Goal: Transaction & Acquisition: Purchase product/service

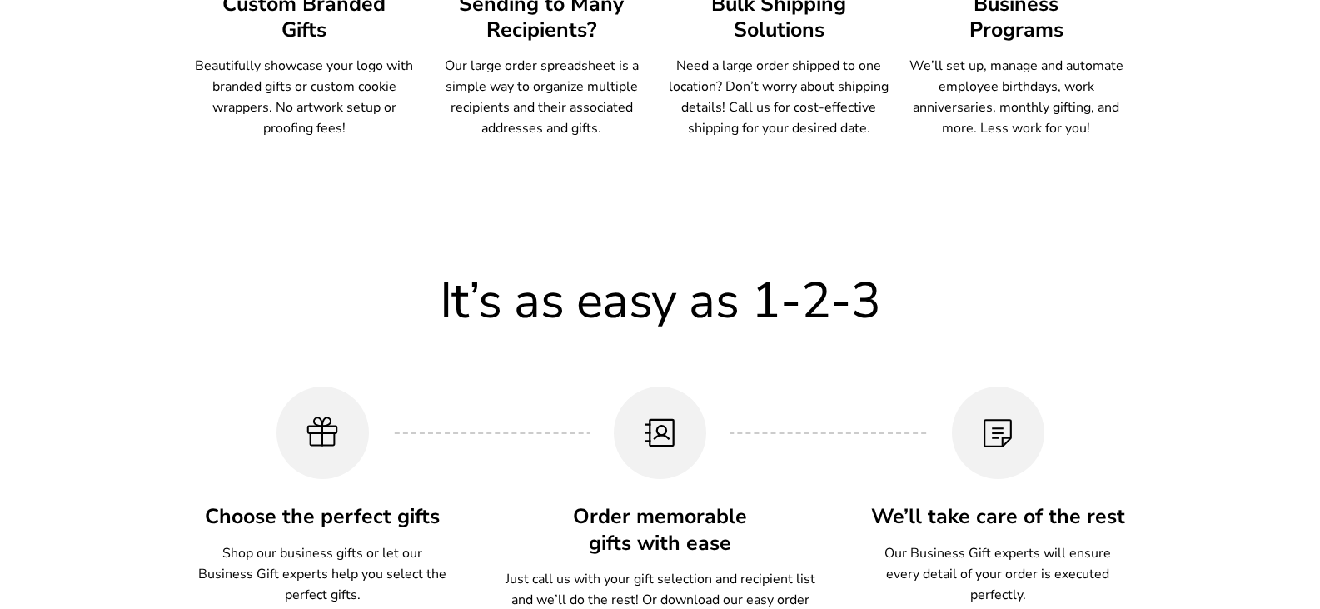
scroll to position [1332, 0]
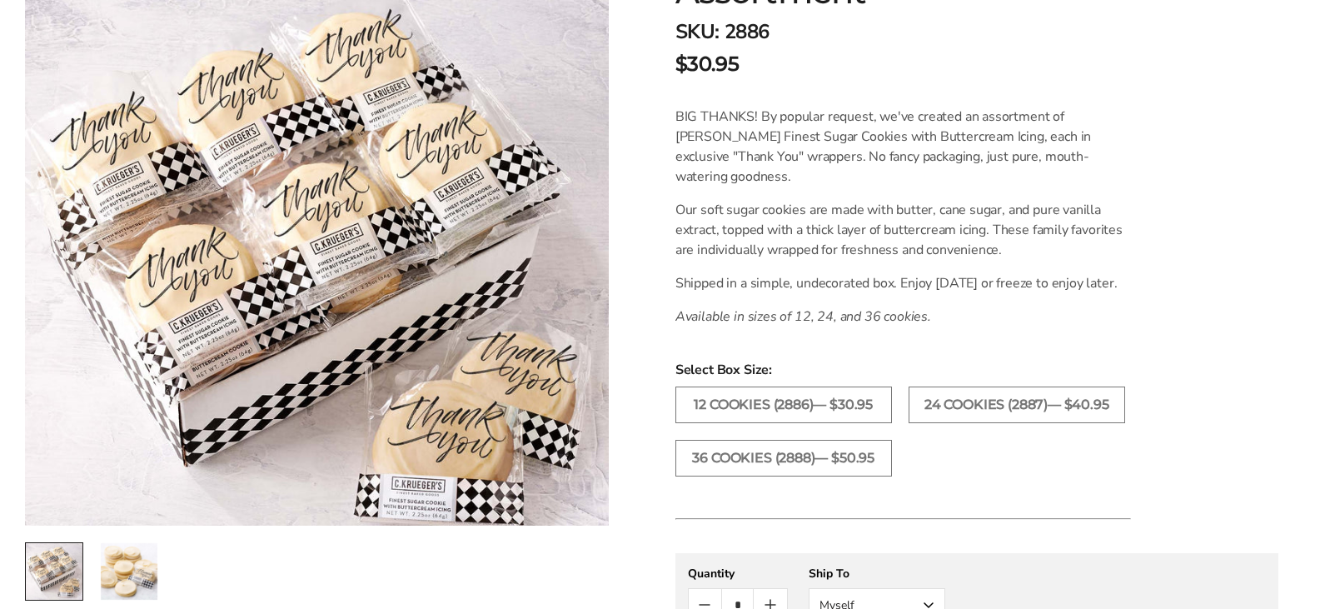
scroll to position [416, 0]
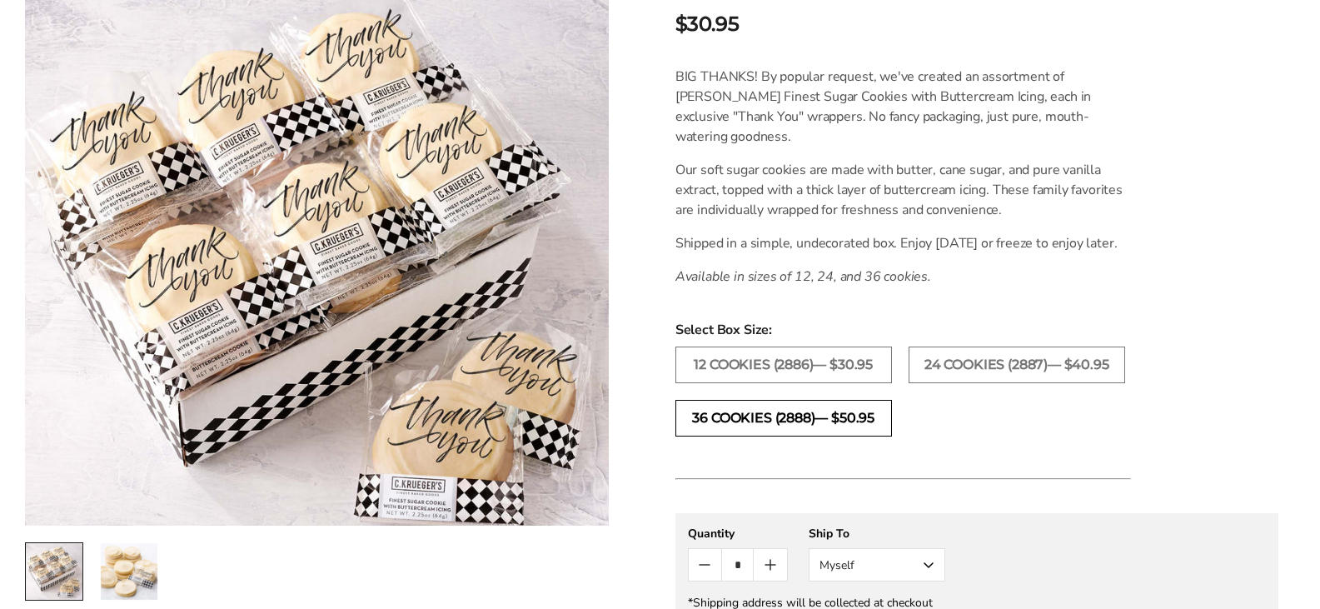
click at [844, 436] on label "36 COOKIES (2888)— $50.95" at bounding box center [783, 418] width 216 height 37
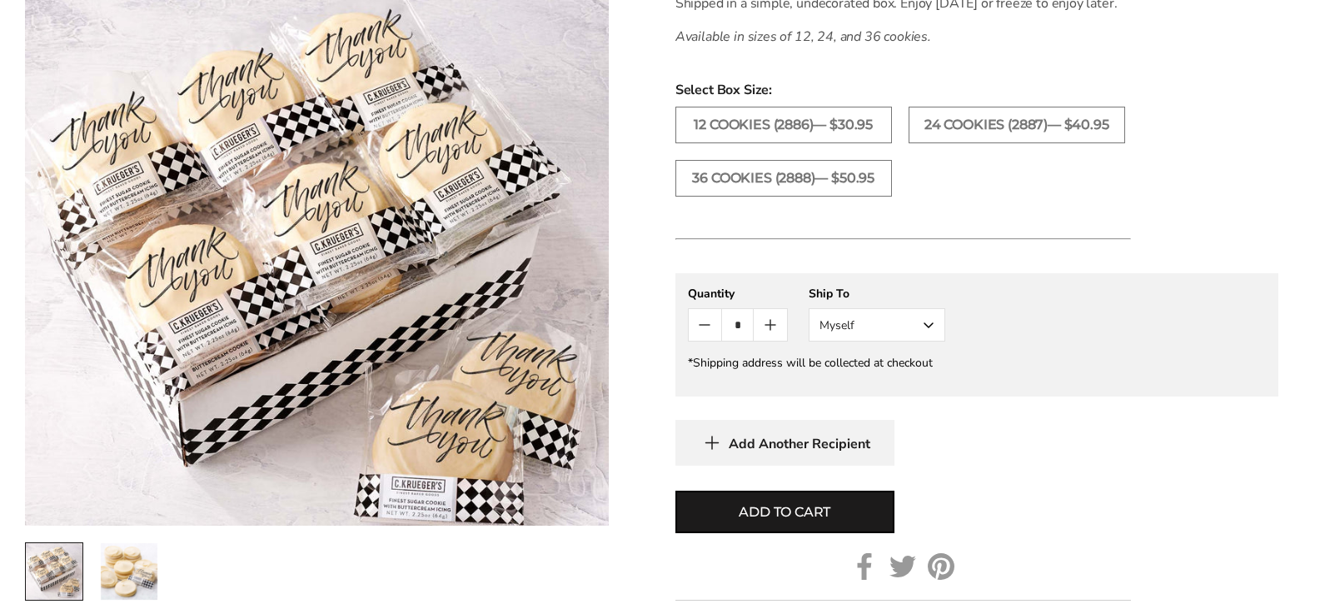
scroll to position [666, 0]
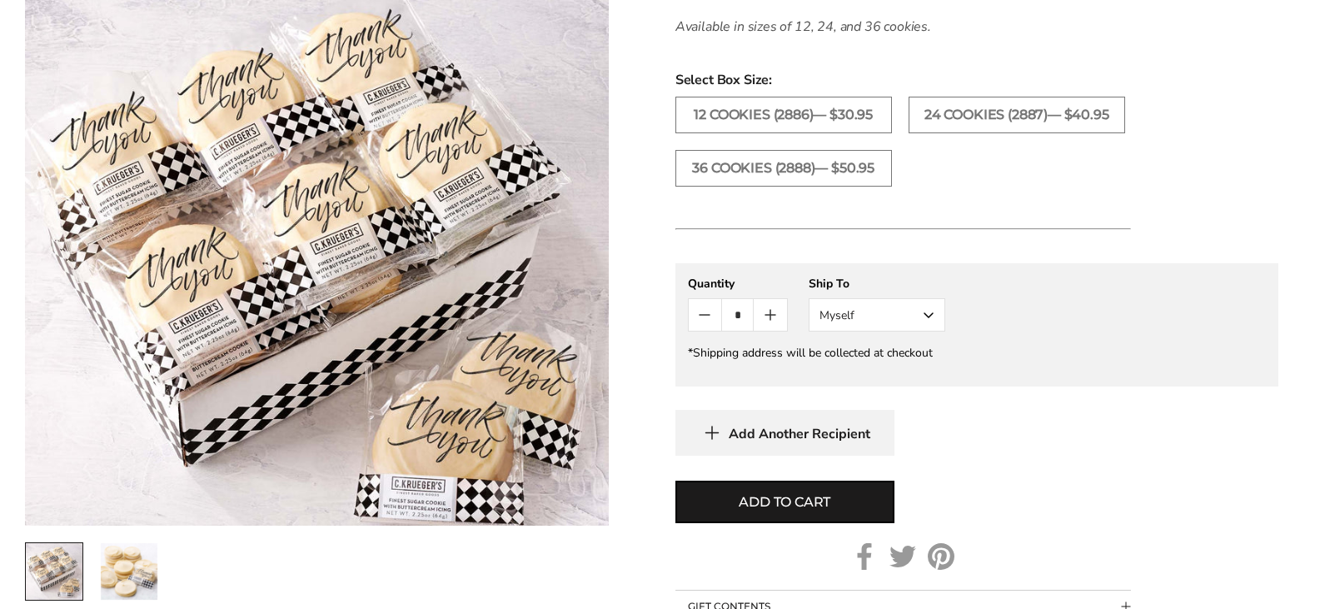
click at [918, 331] on button "Myself" at bounding box center [876, 314] width 137 height 33
click at [901, 390] on button "Other Recipient" at bounding box center [876, 376] width 135 height 30
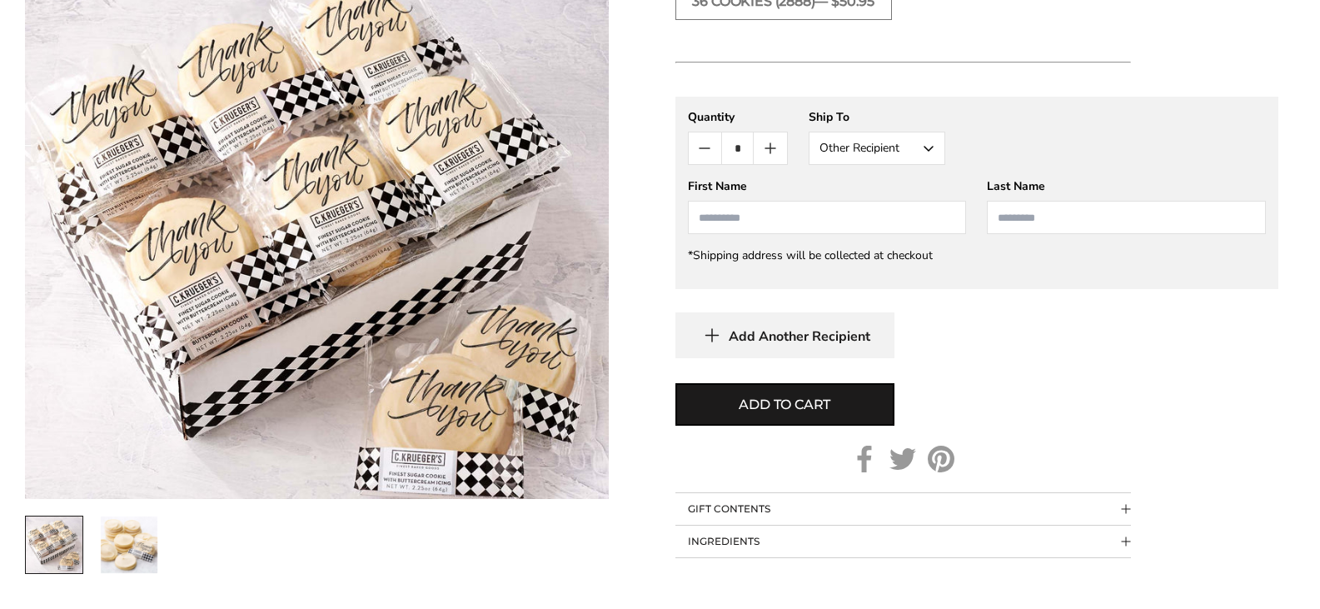
scroll to position [749, 0]
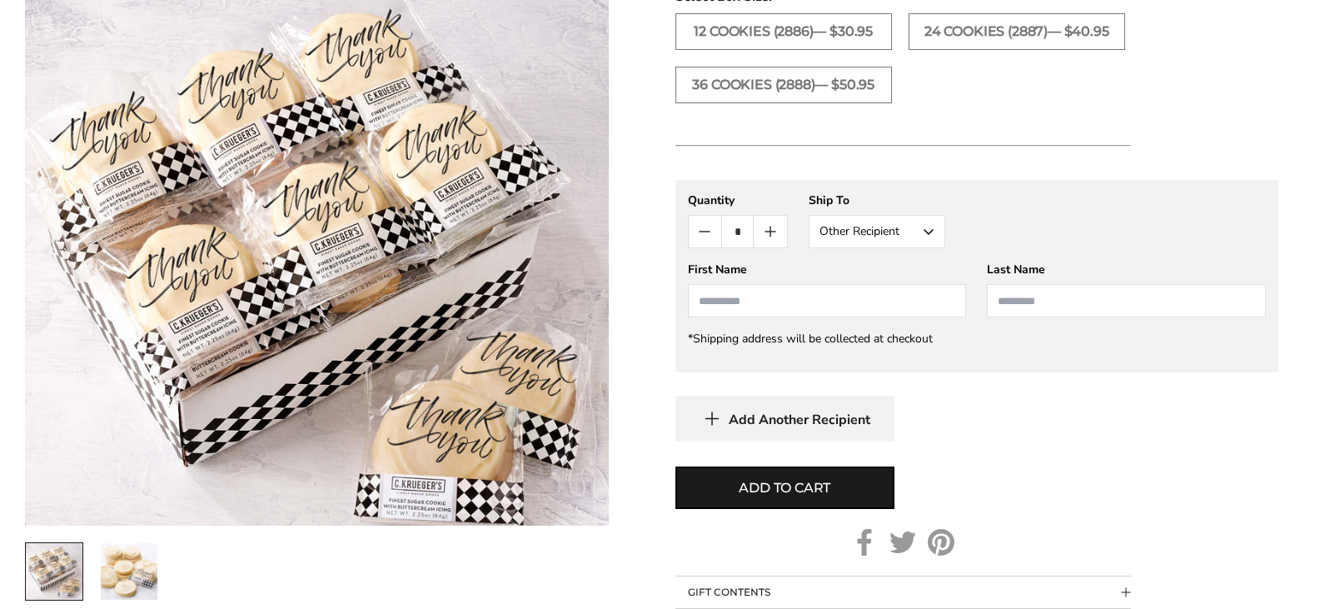
click at [892, 317] on input "First Name" at bounding box center [827, 300] width 279 height 33
click at [726, 317] on input "First Name" at bounding box center [827, 300] width 279 height 33
type input "********"
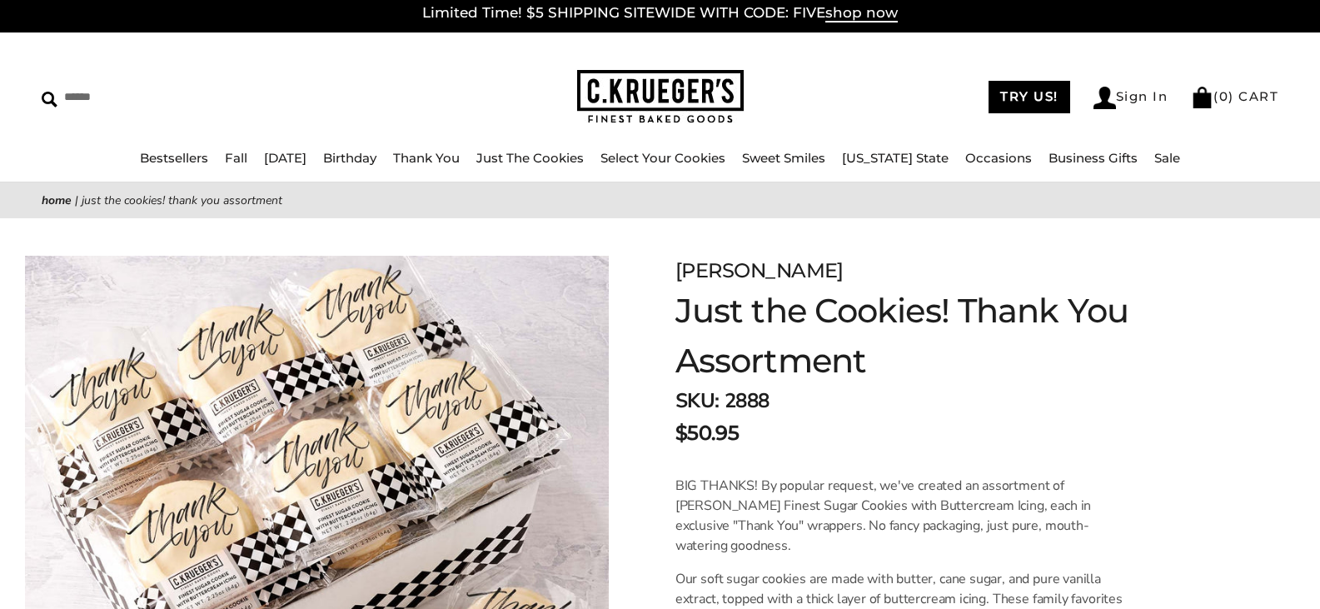
scroll to position [0, 0]
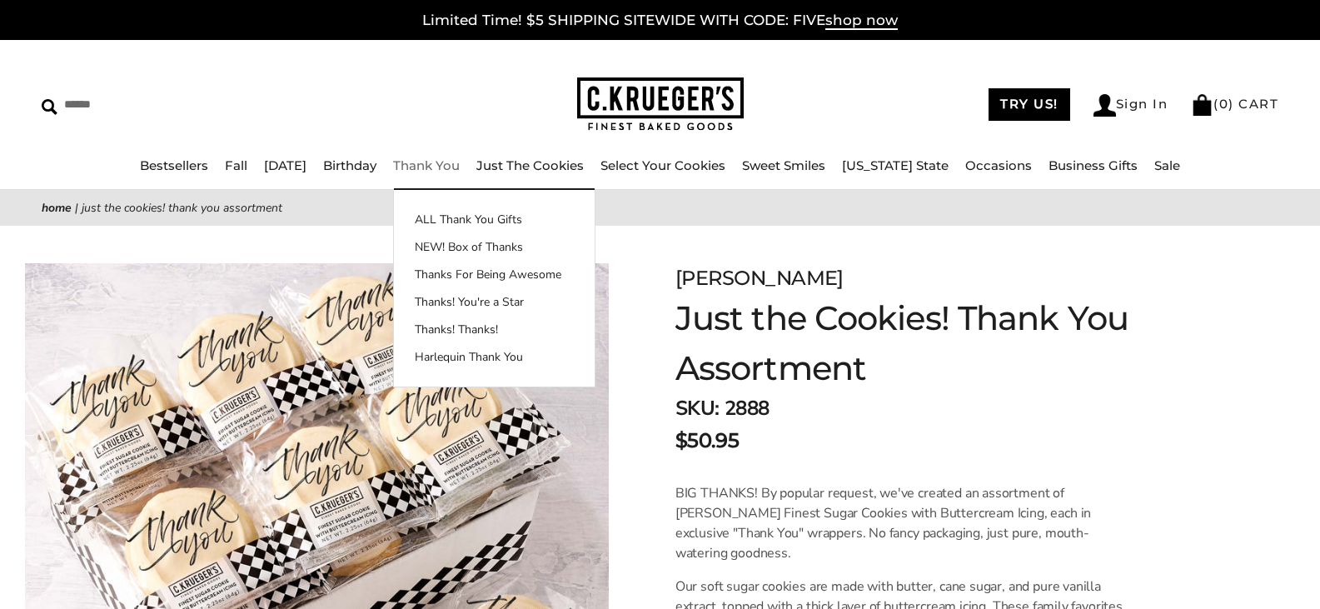
click at [457, 167] on link "Thank You" at bounding box center [426, 165] width 67 height 16
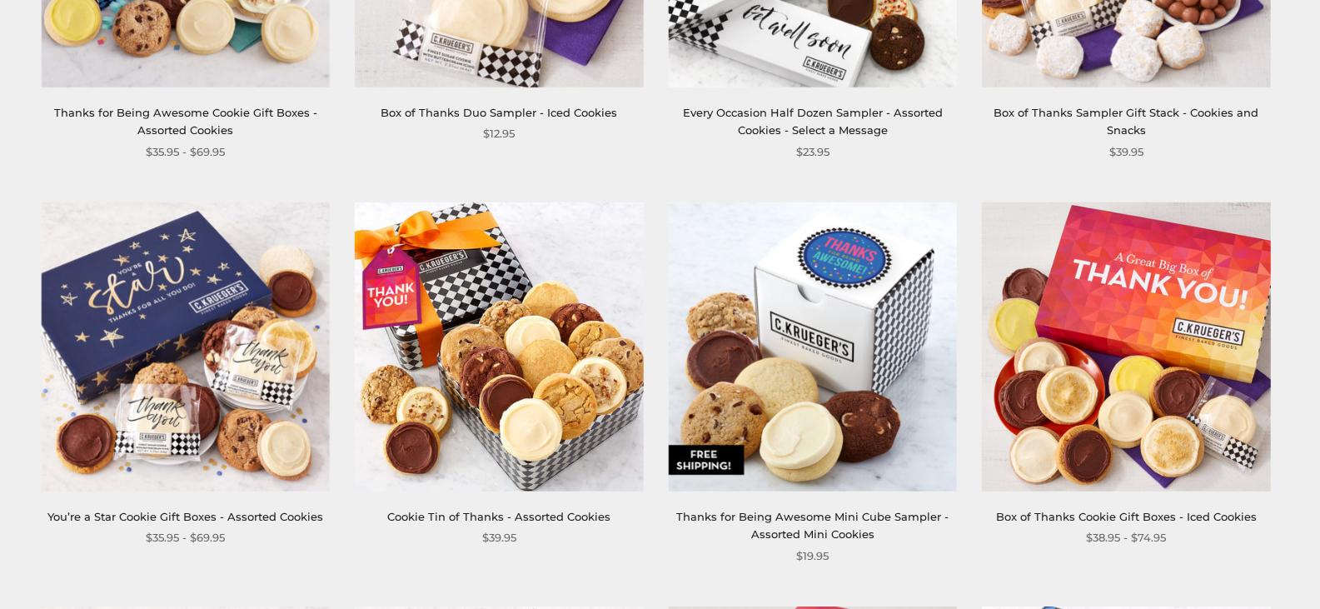
scroll to position [833, 0]
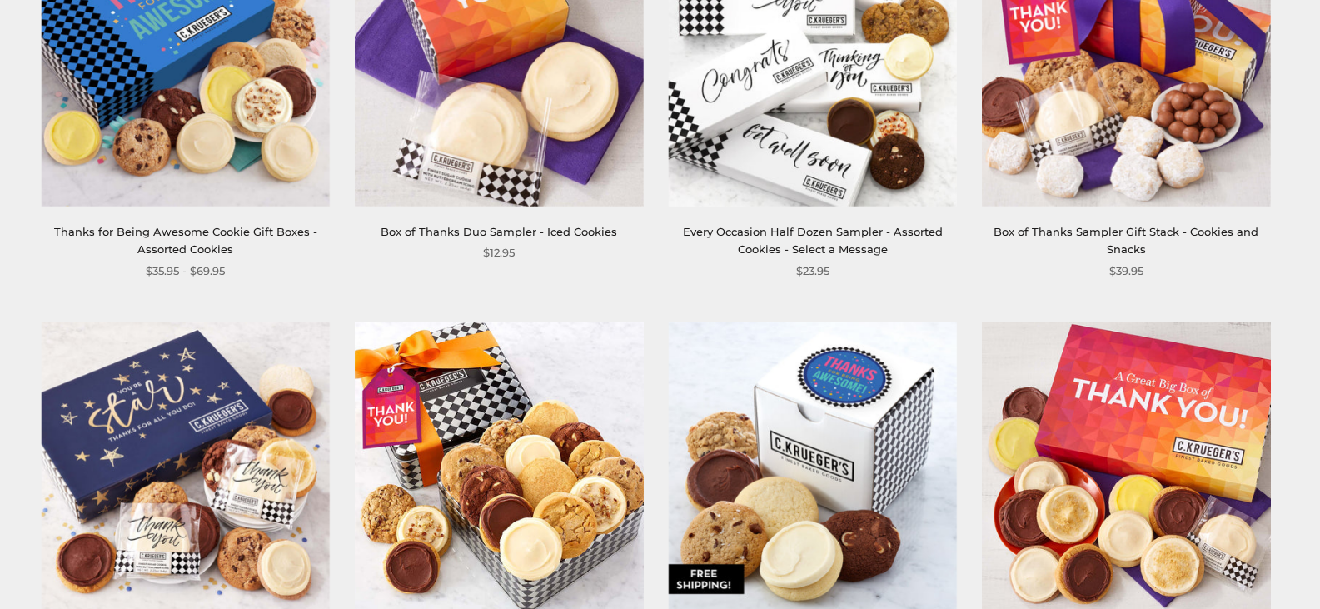
click at [1143, 164] on img at bounding box center [1126, 62] width 288 height 288
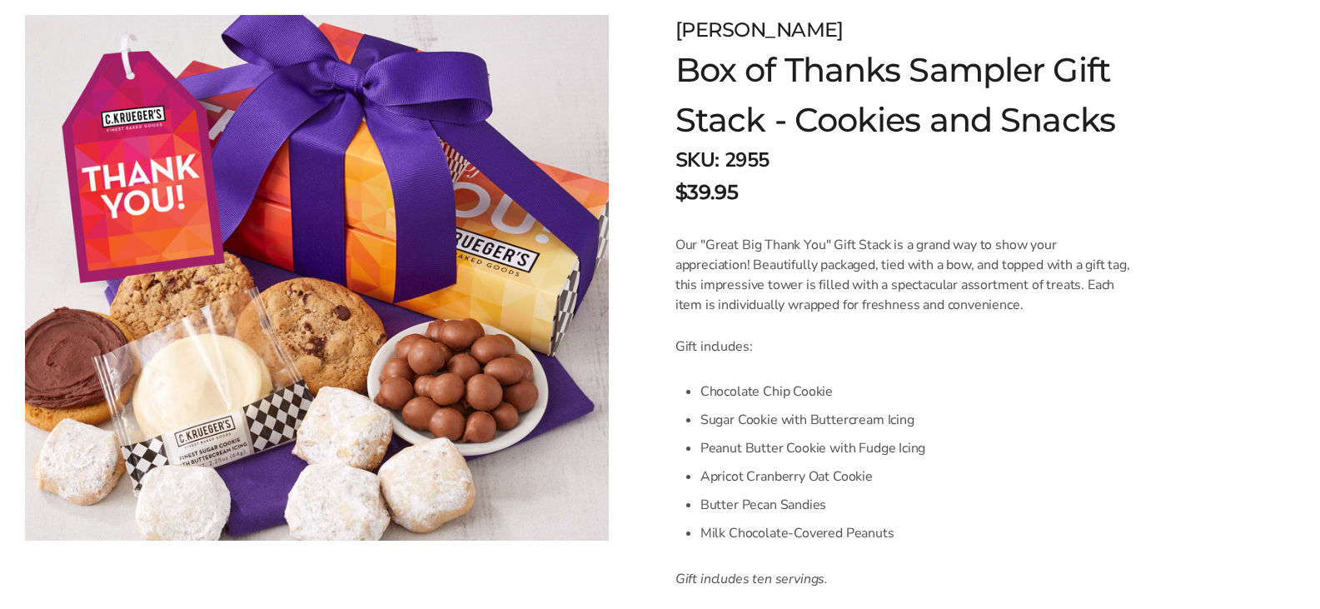
scroll to position [250, 0]
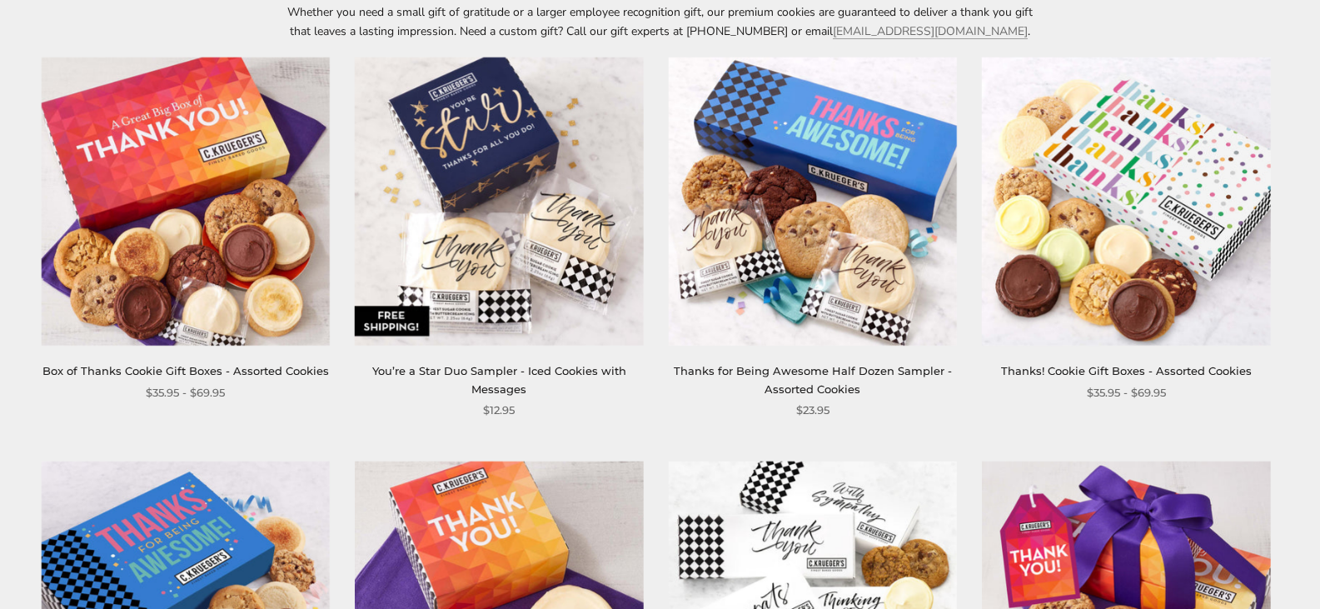
scroll to position [250, 0]
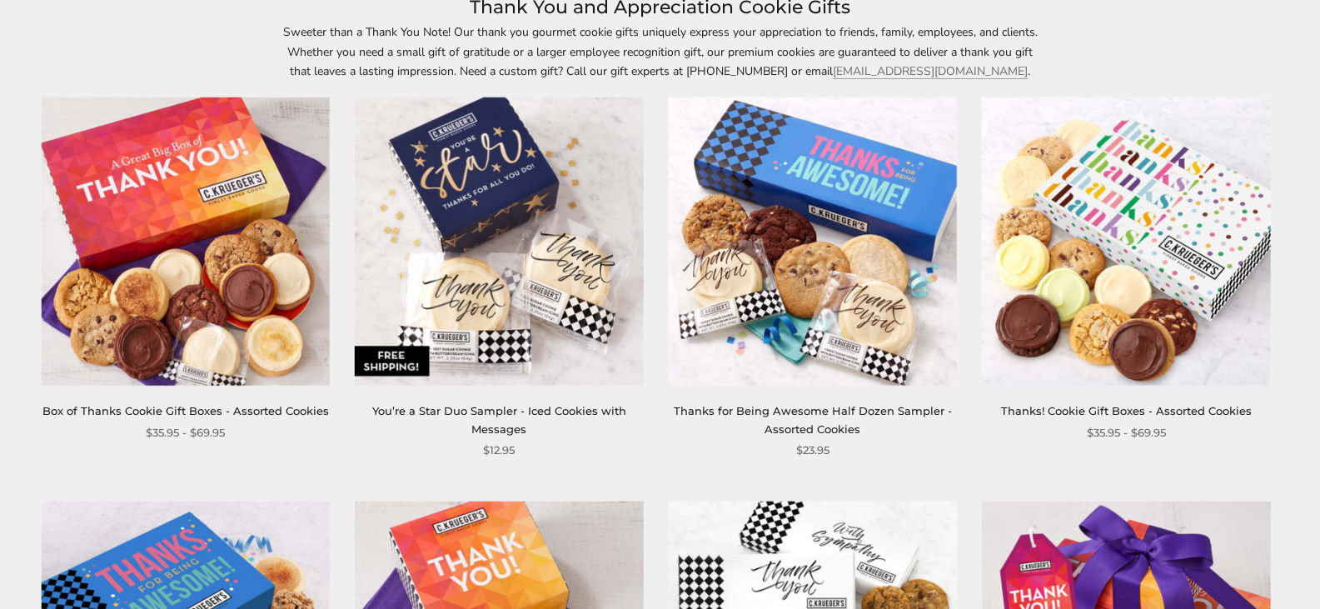
click at [241, 256] on img at bounding box center [186, 241] width 288 height 288
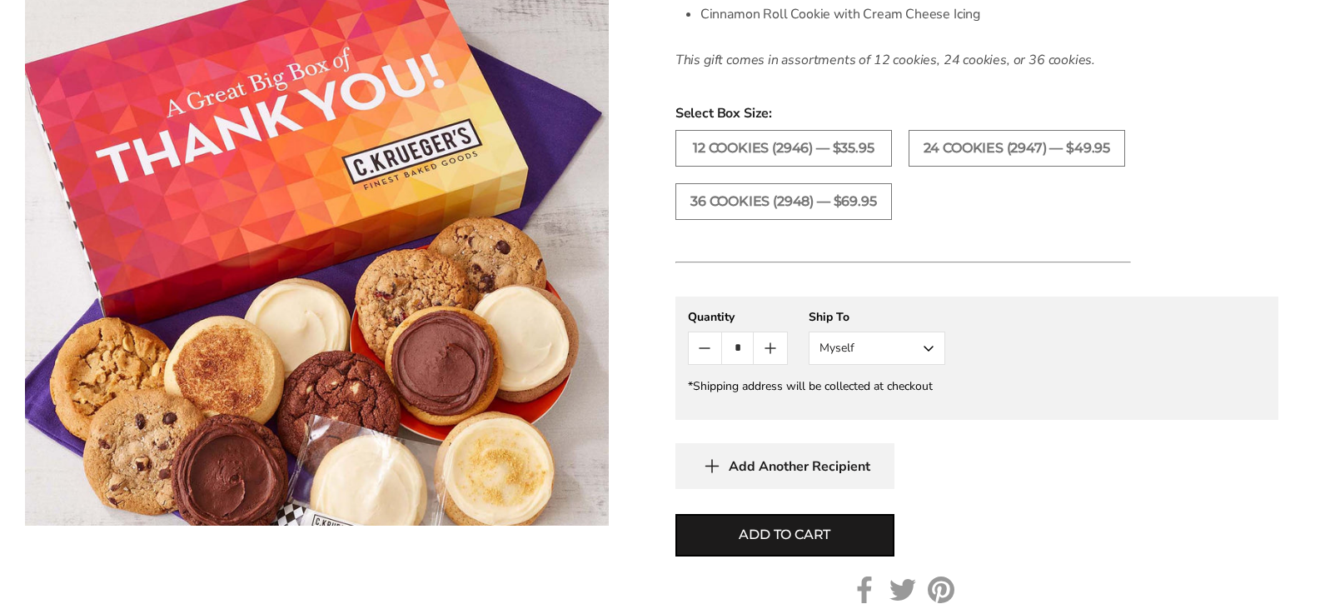
scroll to position [833, 0]
click at [878, 351] on button "Myself" at bounding box center [876, 346] width 137 height 33
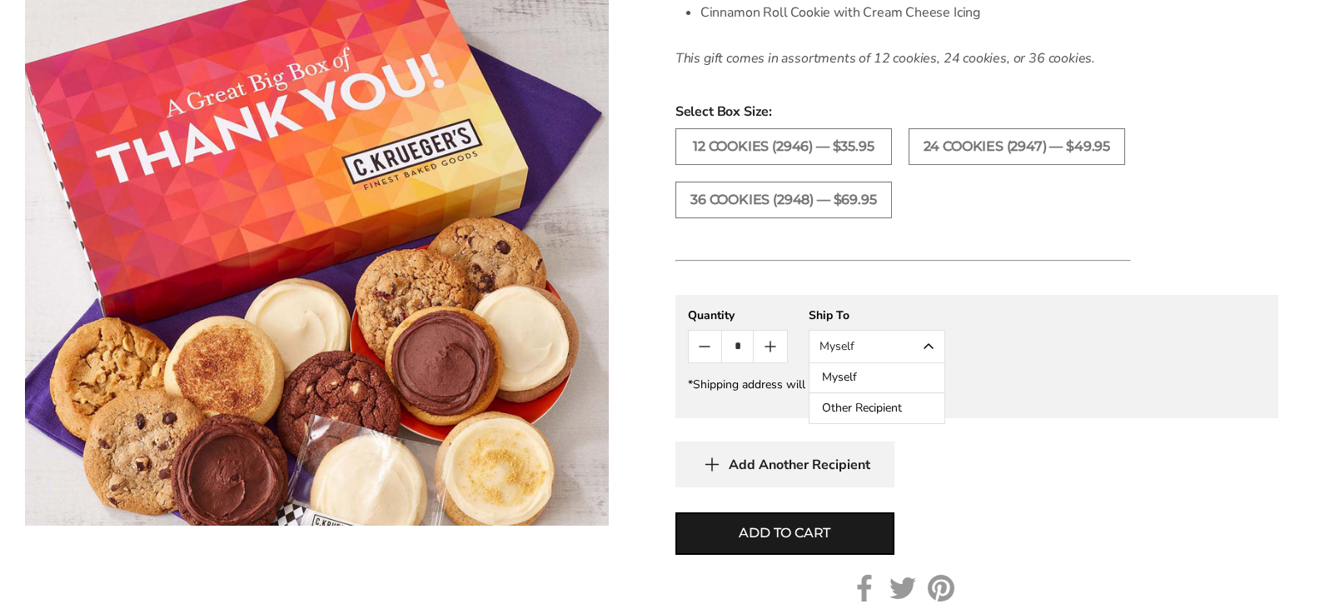
click at [838, 406] on button "Other Recipient" at bounding box center [876, 408] width 135 height 30
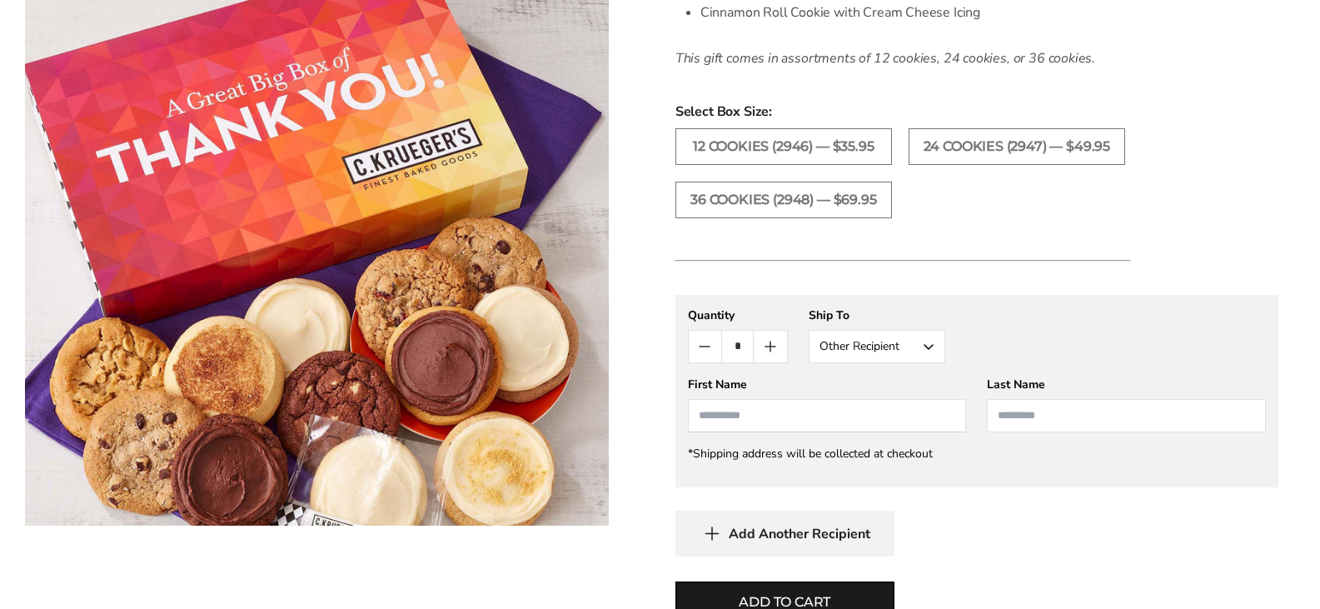
click at [783, 421] on input "First Name" at bounding box center [827, 415] width 279 height 33
type input "********"
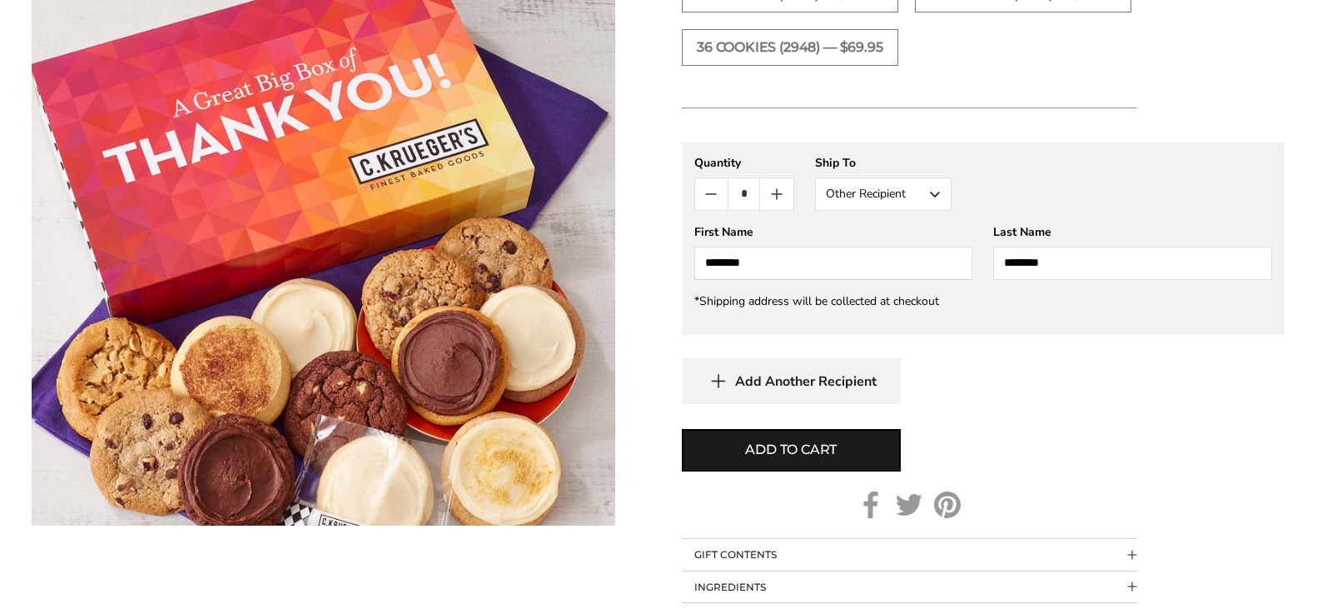
scroll to position [999, 0]
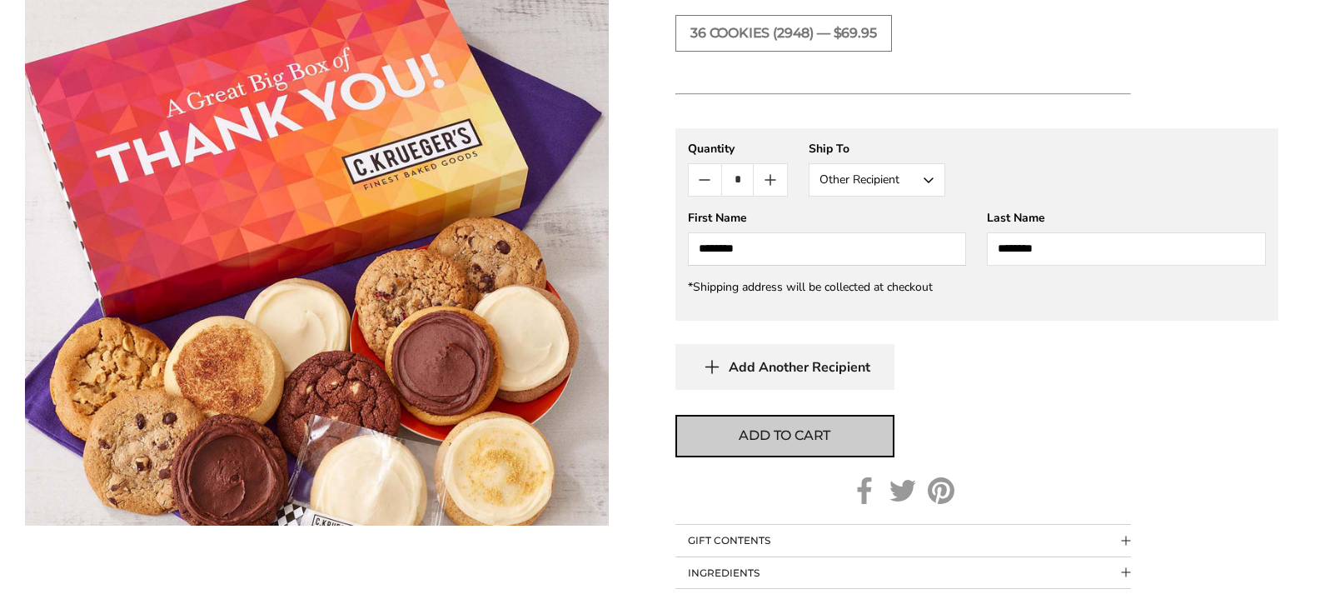
type input "********"
click at [823, 422] on button "Add to cart" at bounding box center [784, 436] width 219 height 42
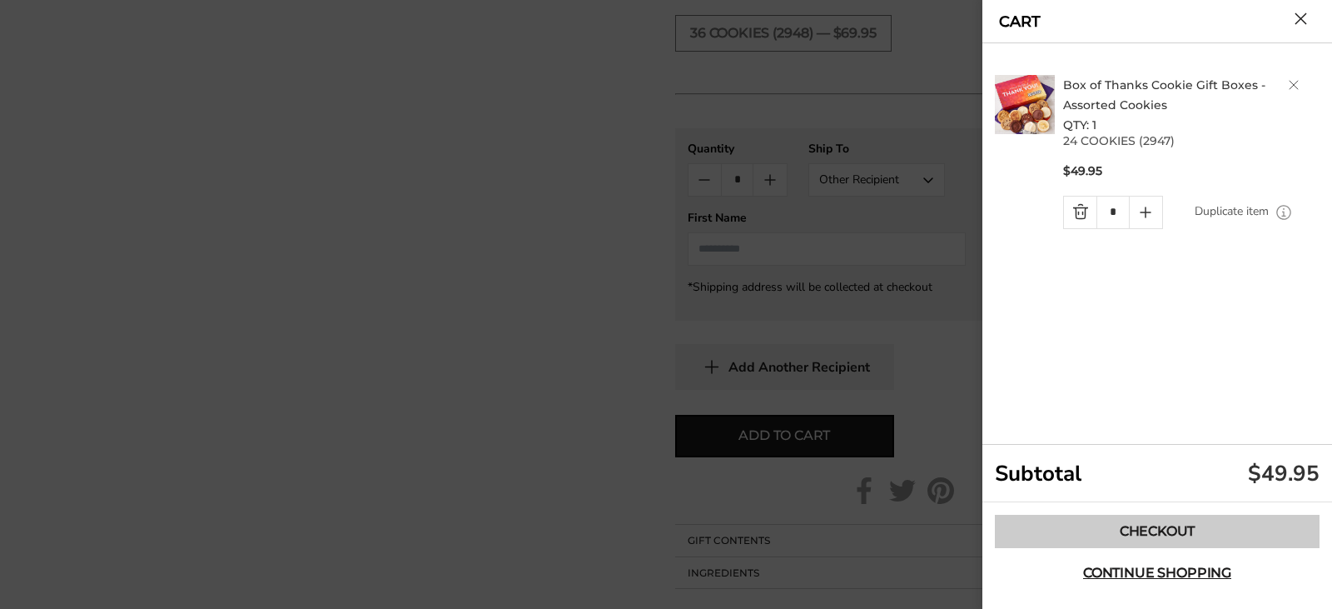
click at [1129, 539] on link "Checkout" at bounding box center [1157, 530] width 325 height 33
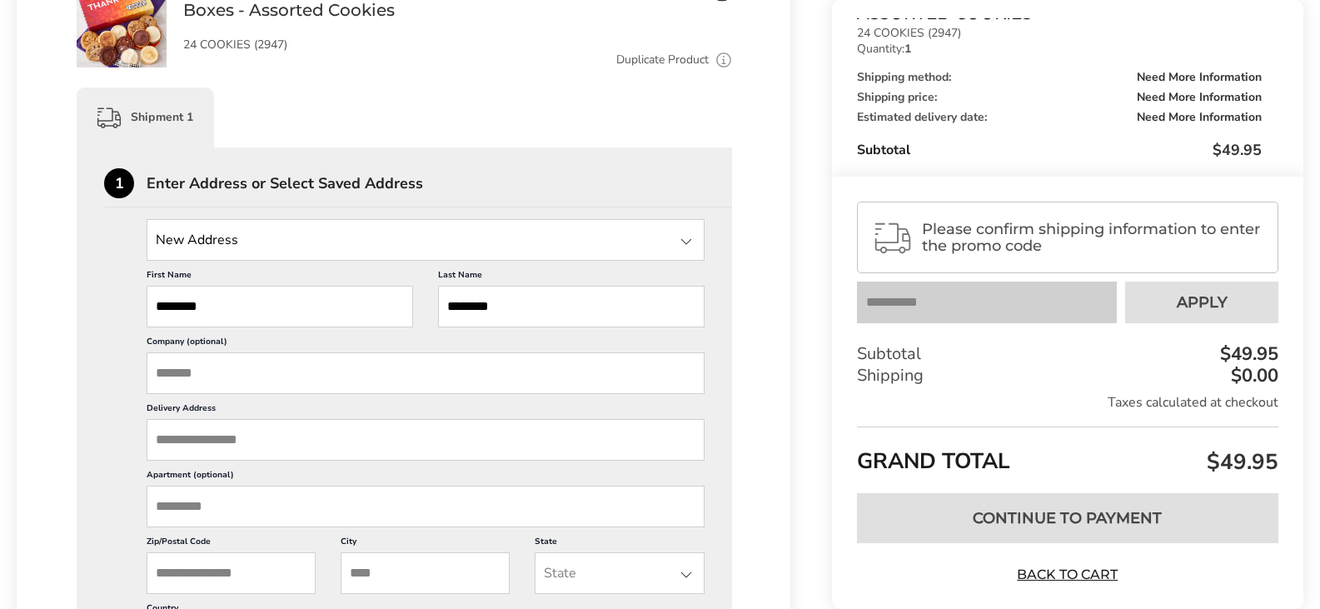
scroll to position [416, 0]
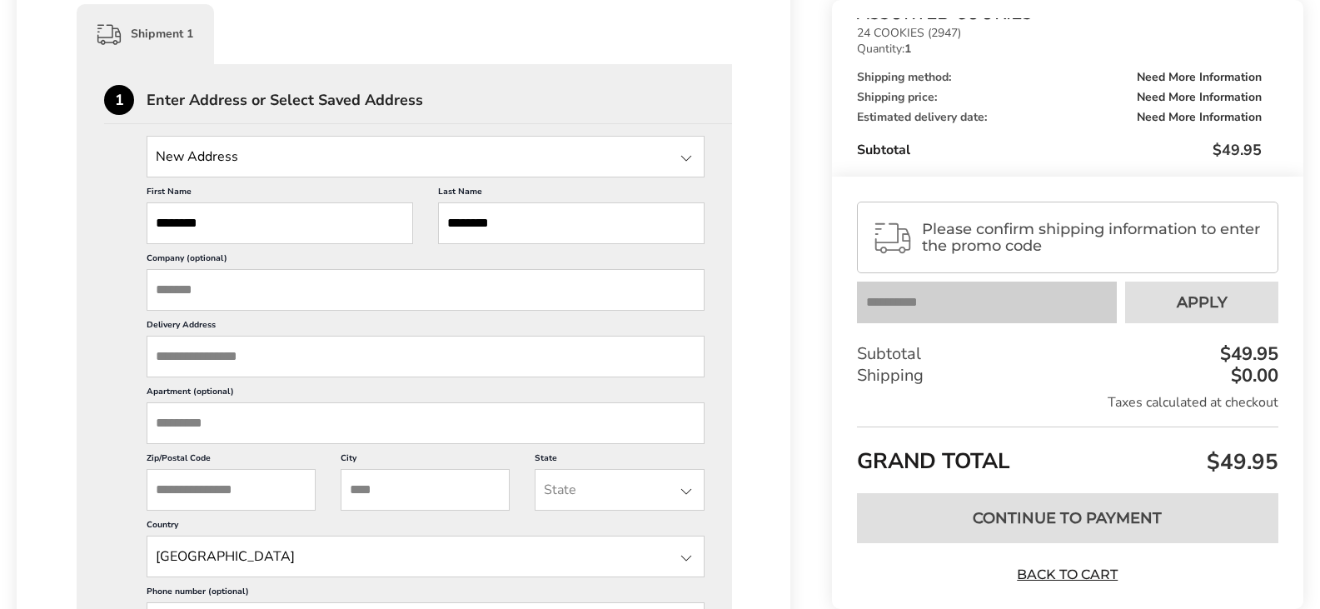
click at [211, 300] on input "Company (optional)" at bounding box center [426, 290] width 558 height 42
type input "*"
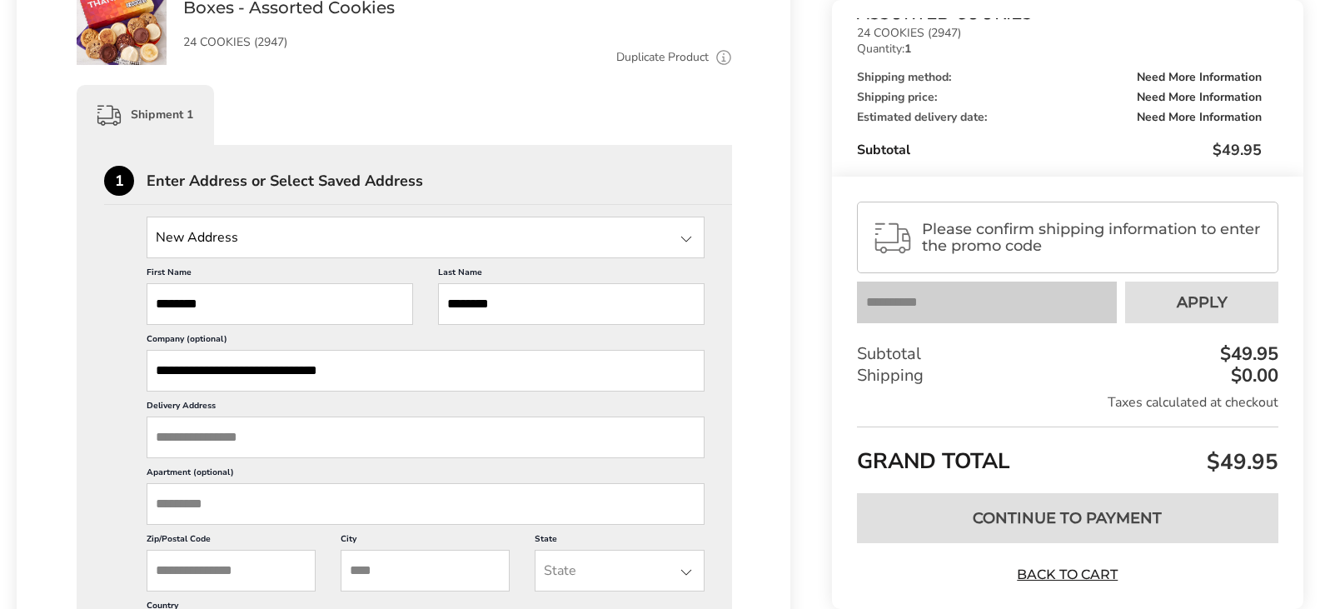
scroll to position [333, 0]
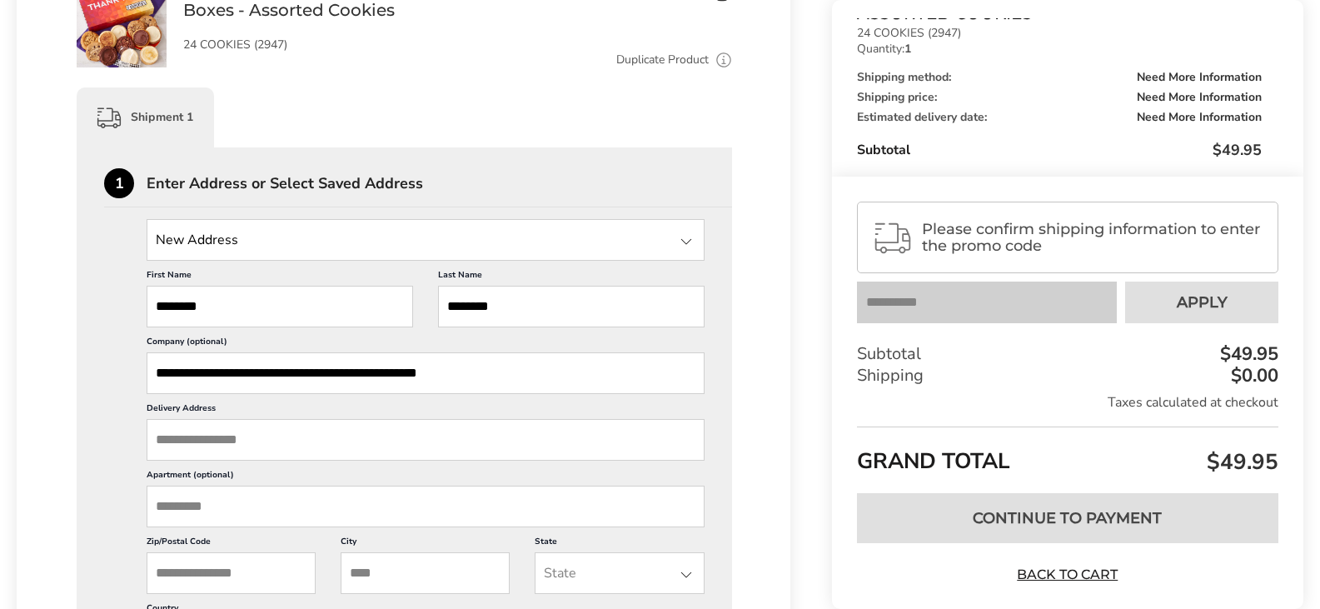
type input "**********"
click at [217, 427] on input "Delivery Address" at bounding box center [426, 440] width 558 height 42
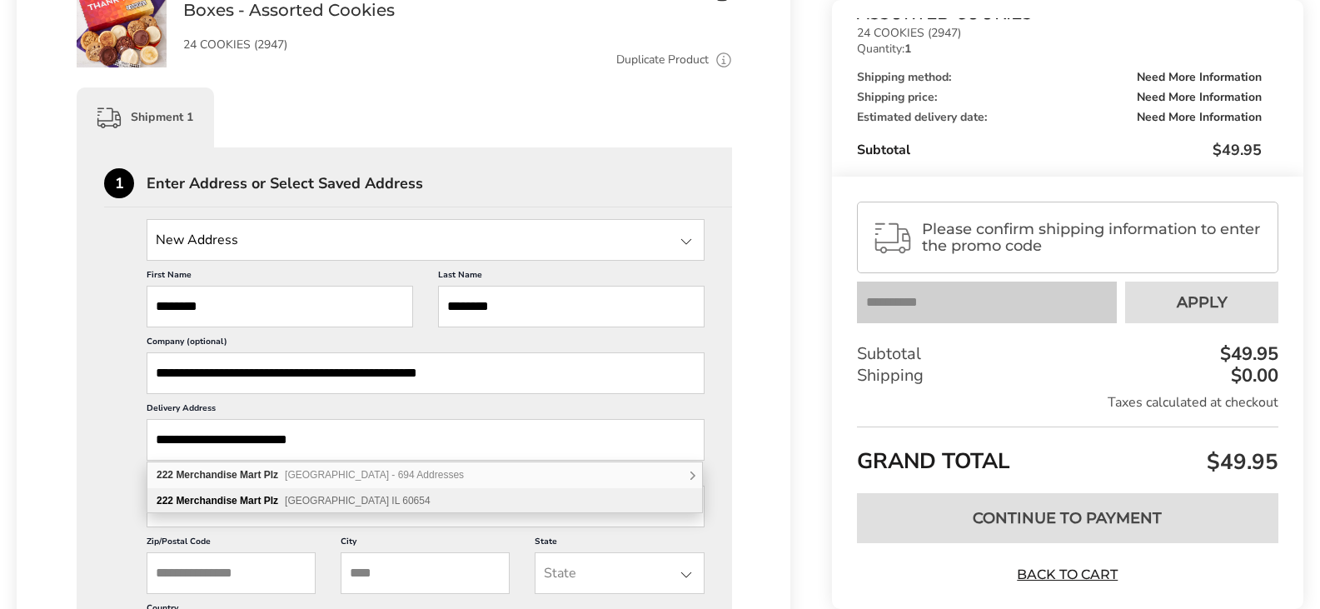
click at [335, 494] on div "222 Merchandise Mart Plz Chicago IL 60654" at bounding box center [424, 500] width 554 height 25
type input "**********"
type input "*******"
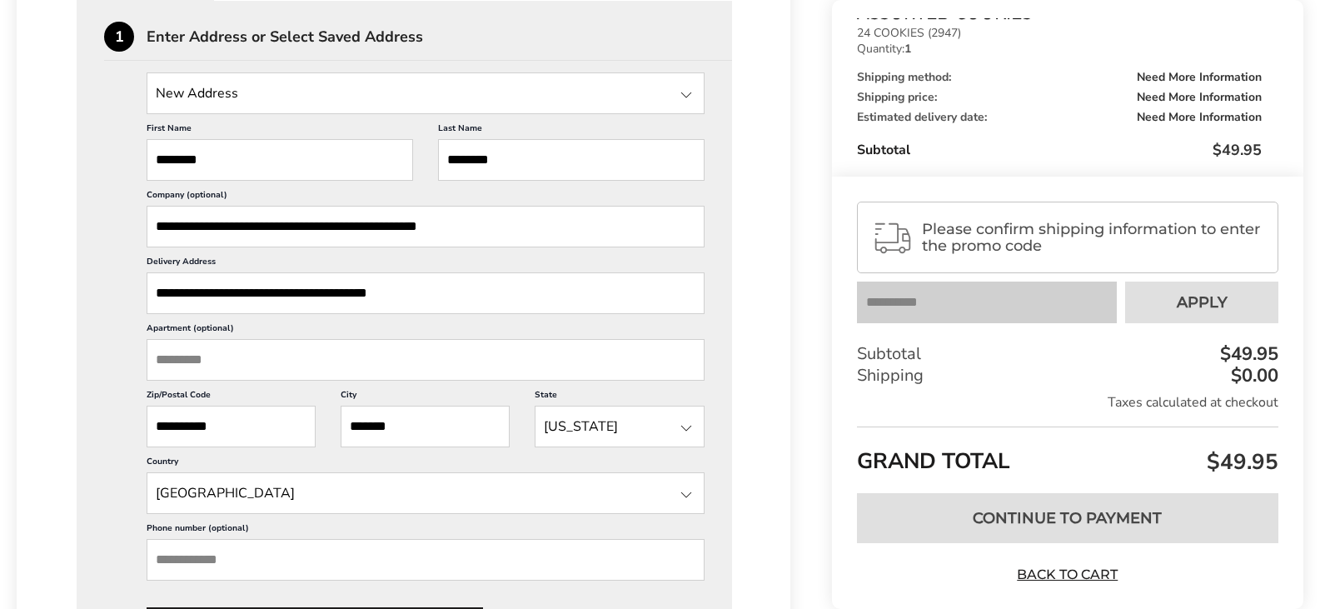
scroll to position [500, 0]
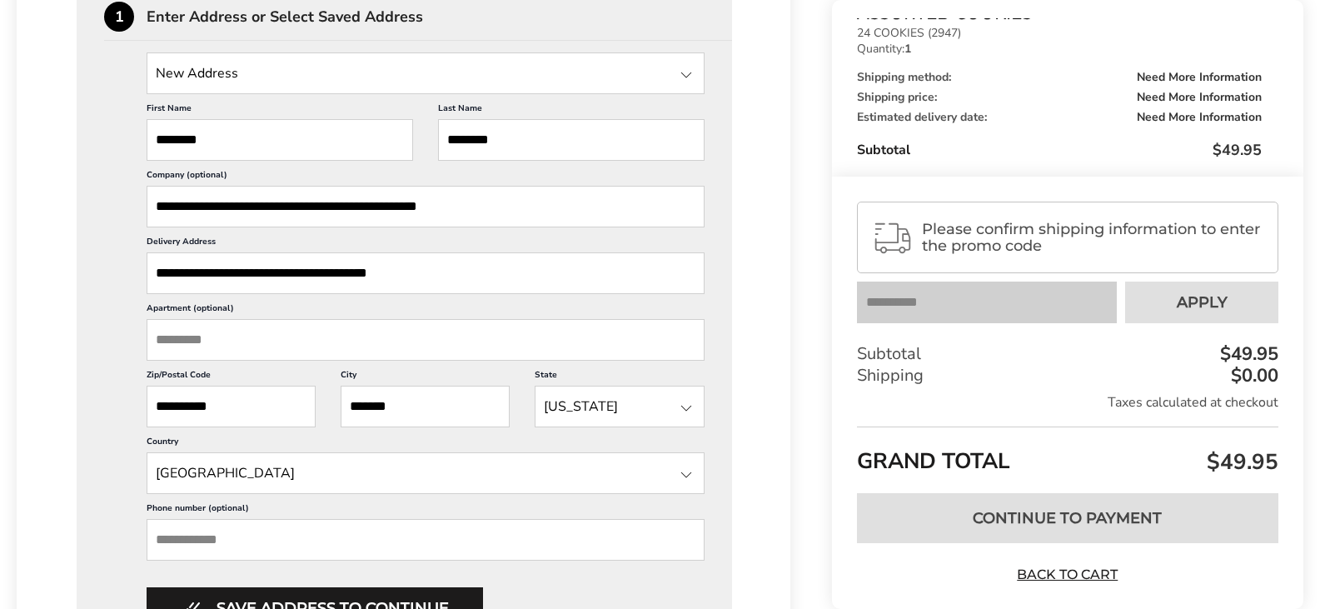
click at [205, 343] on input "Apartment (optional)" at bounding box center [426, 340] width 558 height 42
type input "*"
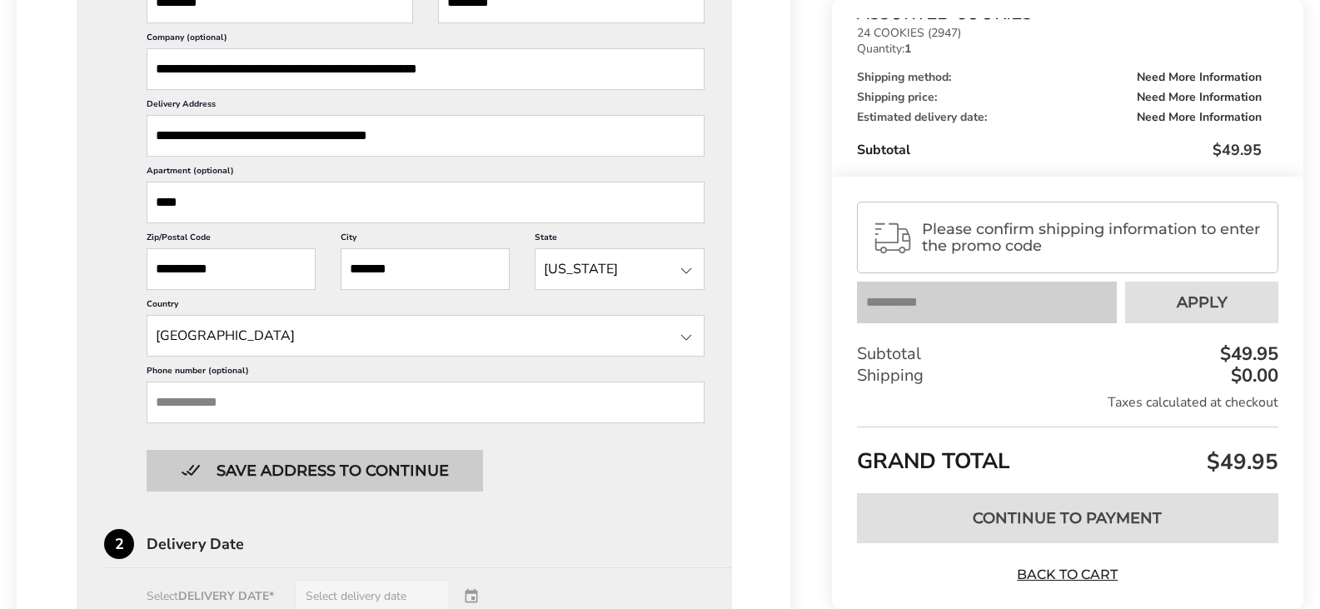
scroll to position [666, 0]
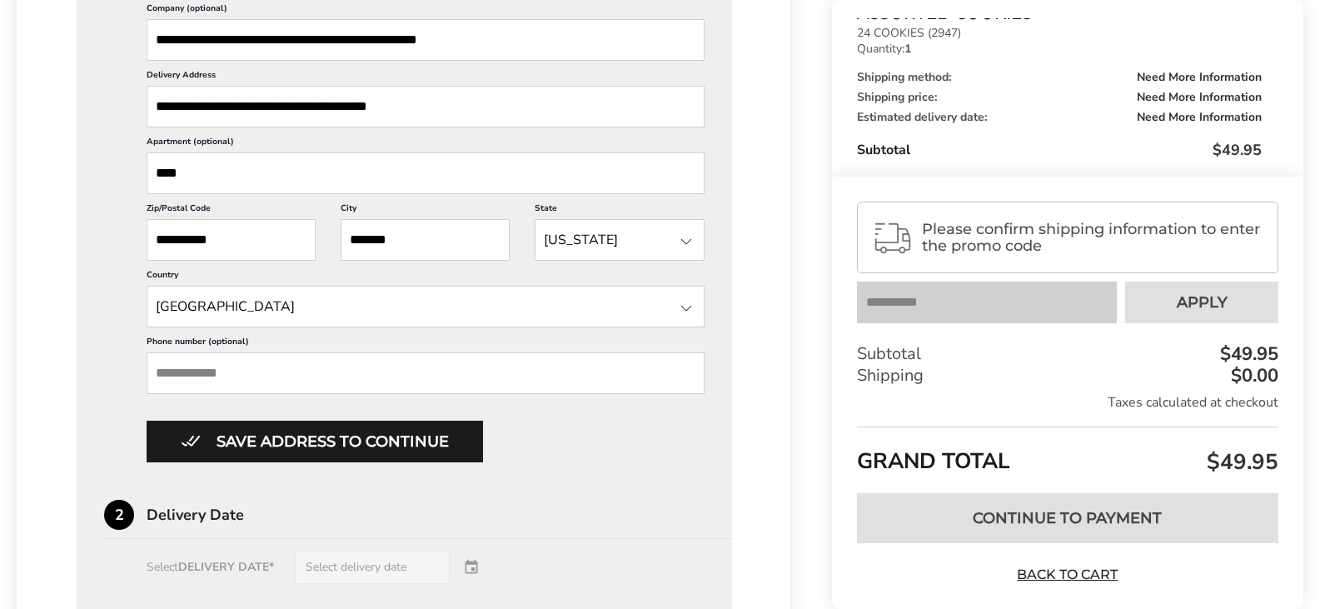
type input "****"
click at [266, 369] on input "Phone number (optional)" at bounding box center [426, 373] width 558 height 42
click at [343, 367] on input "Phone number (optional)" at bounding box center [426, 373] width 558 height 42
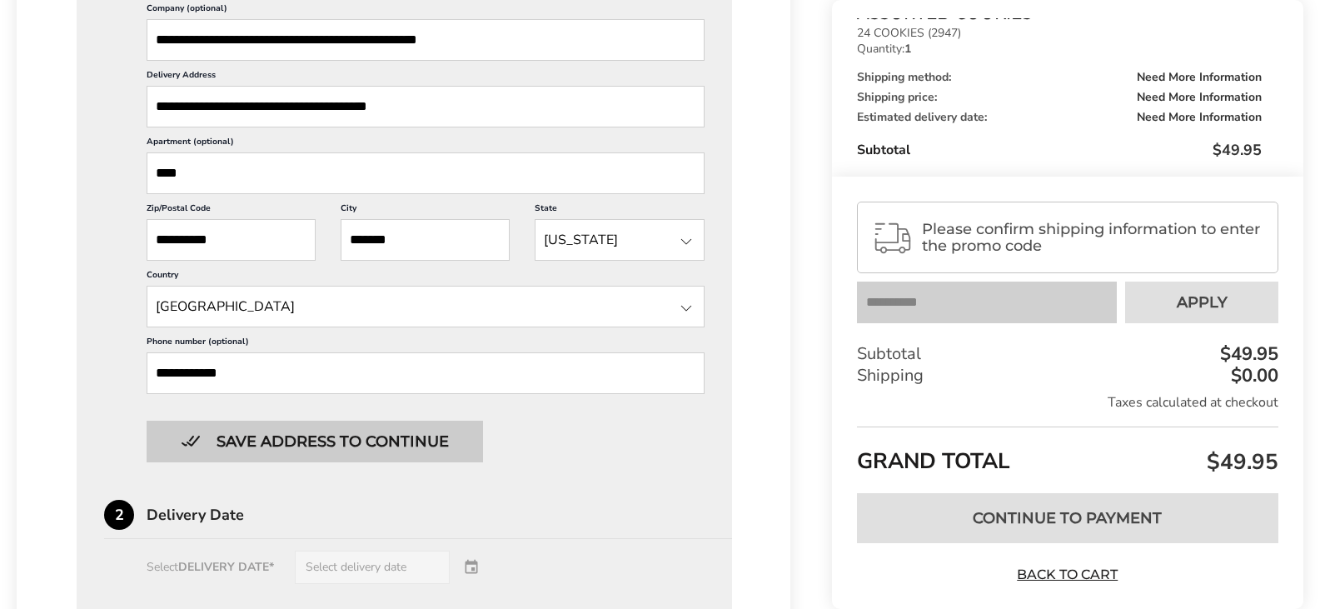
type input "**********"
click at [281, 446] on button "Save address to continue" at bounding box center [315, 441] width 336 height 42
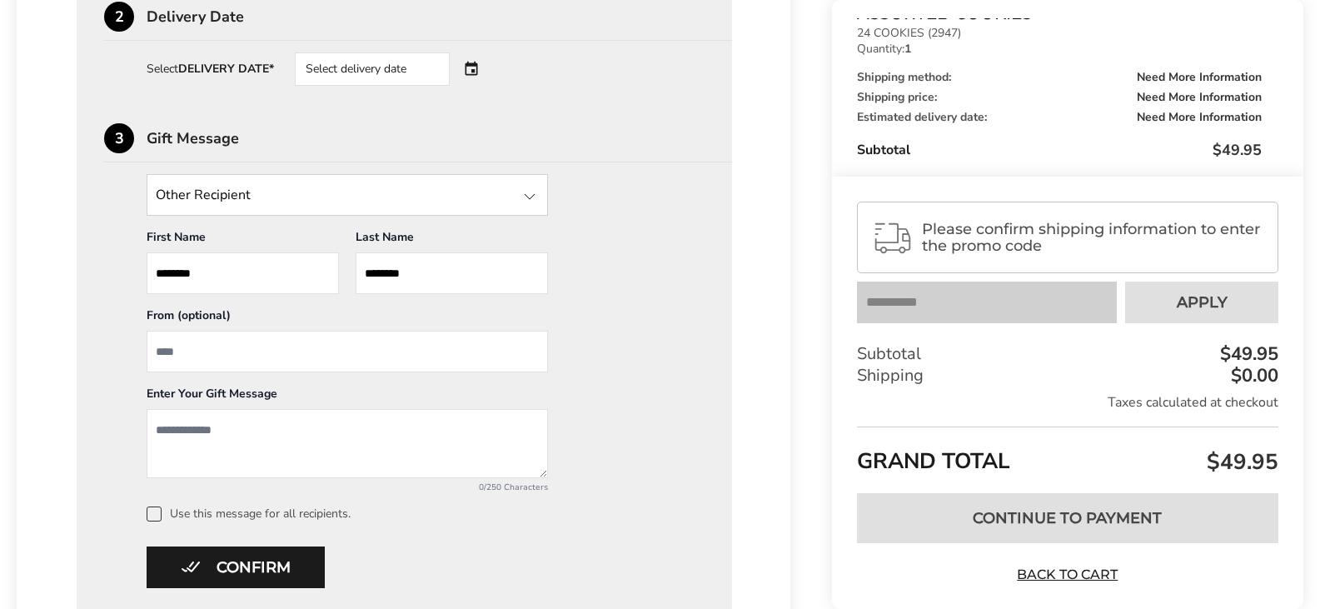
click at [500, 184] on input "State" at bounding box center [347, 195] width 401 height 42
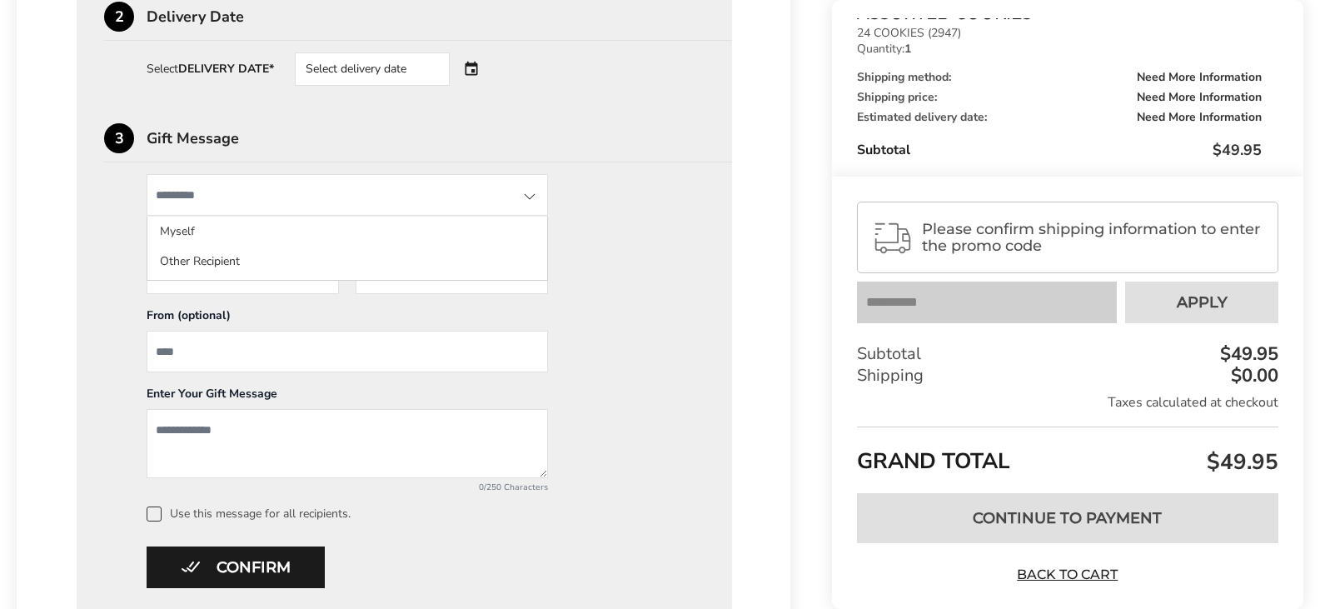
click at [500, 184] on input "State" at bounding box center [347, 195] width 401 height 42
click at [618, 227] on div "Other Recipient Myself Other Recipient First Name * Enter recipient name ******…" at bounding box center [404, 347] width 600 height 347
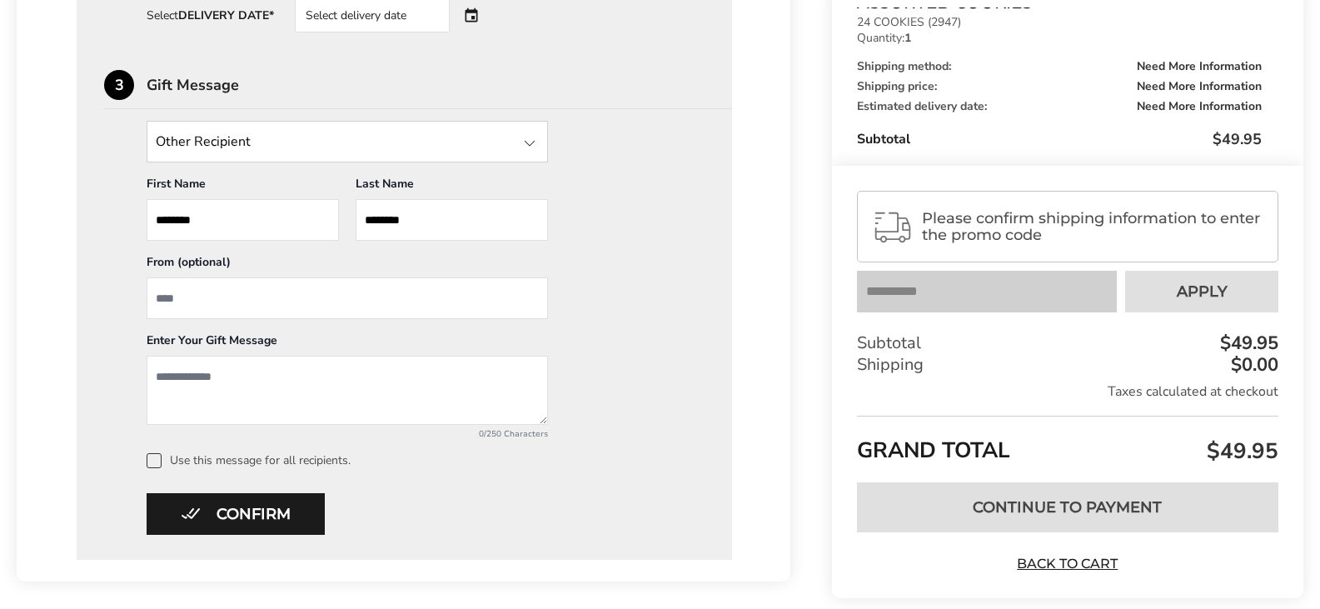
scroll to position [749, 0]
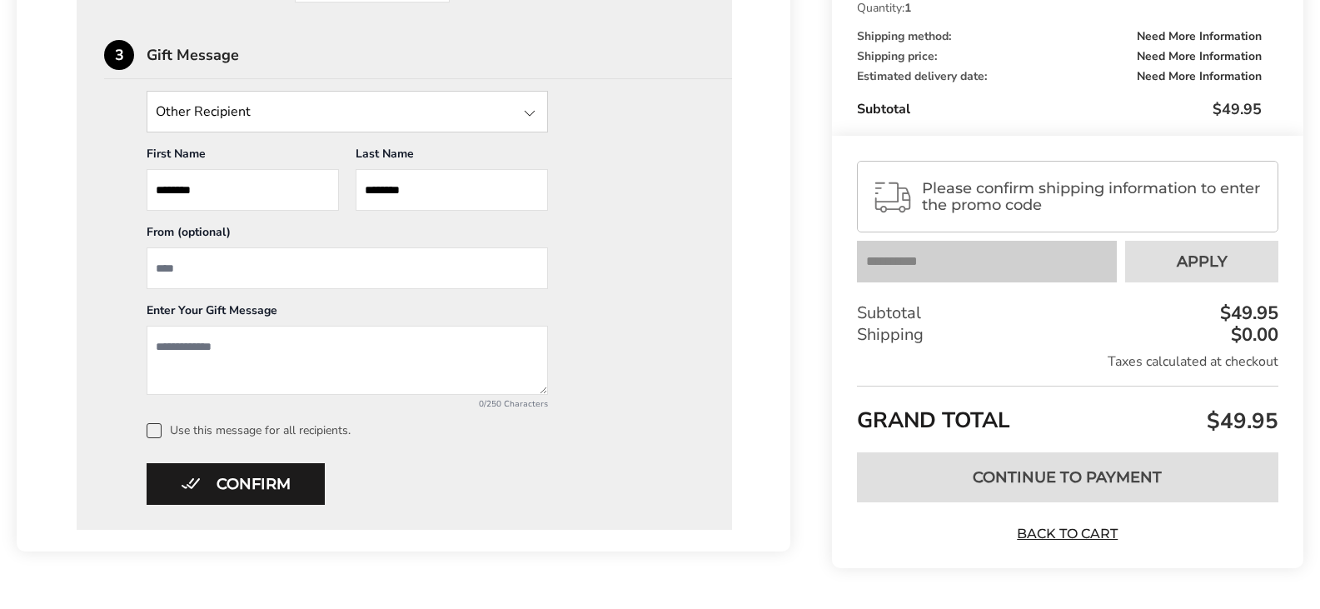
click at [201, 260] on input "From" at bounding box center [347, 268] width 401 height 42
type input "*"
type input "**********"
click at [204, 351] on textarea "Add a message" at bounding box center [347, 360] width 401 height 69
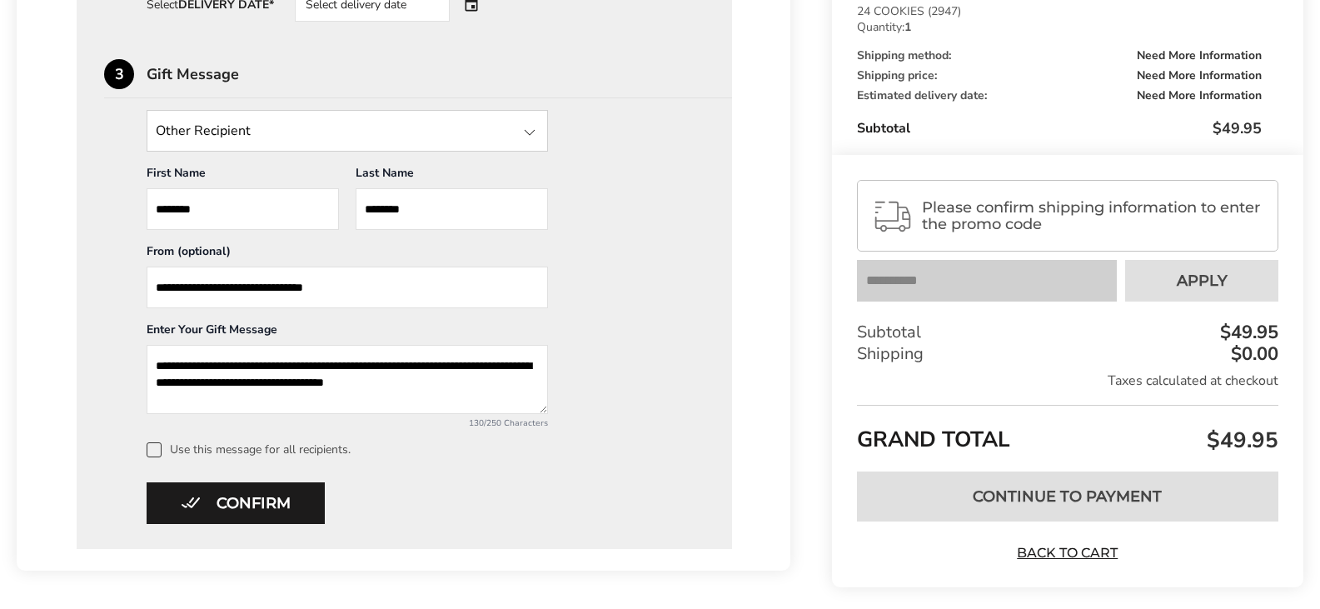
scroll to position [800, 0]
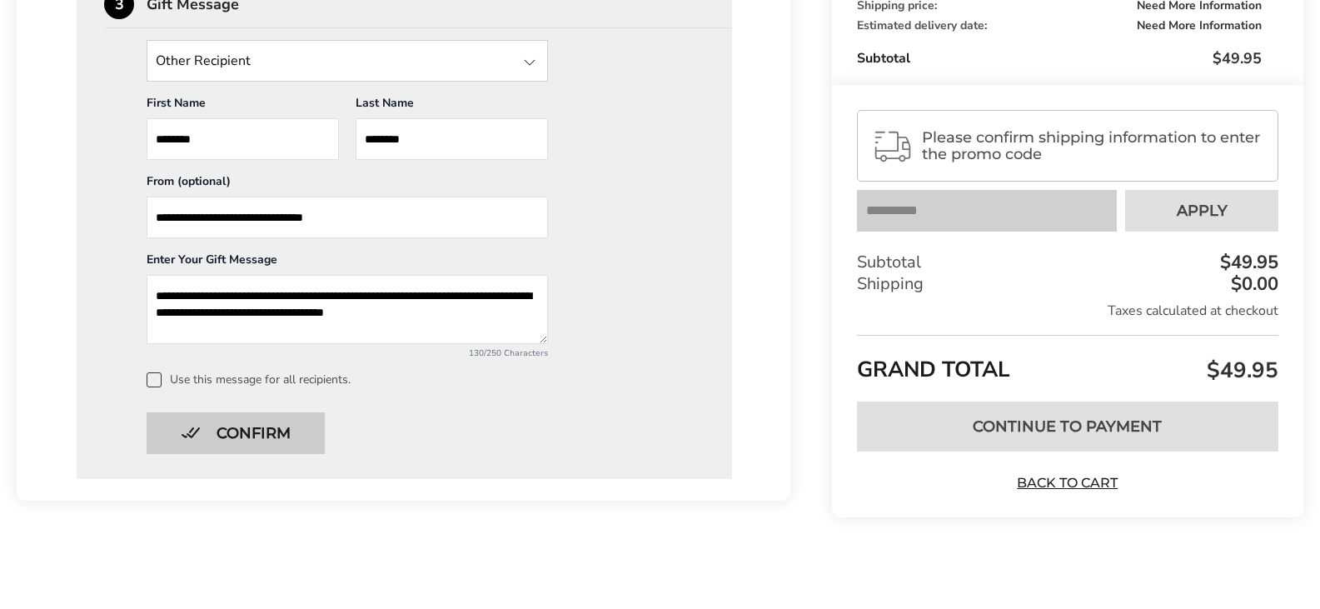
type textarea "**********"
click at [271, 428] on button "Confirm" at bounding box center [236, 433] width 178 height 42
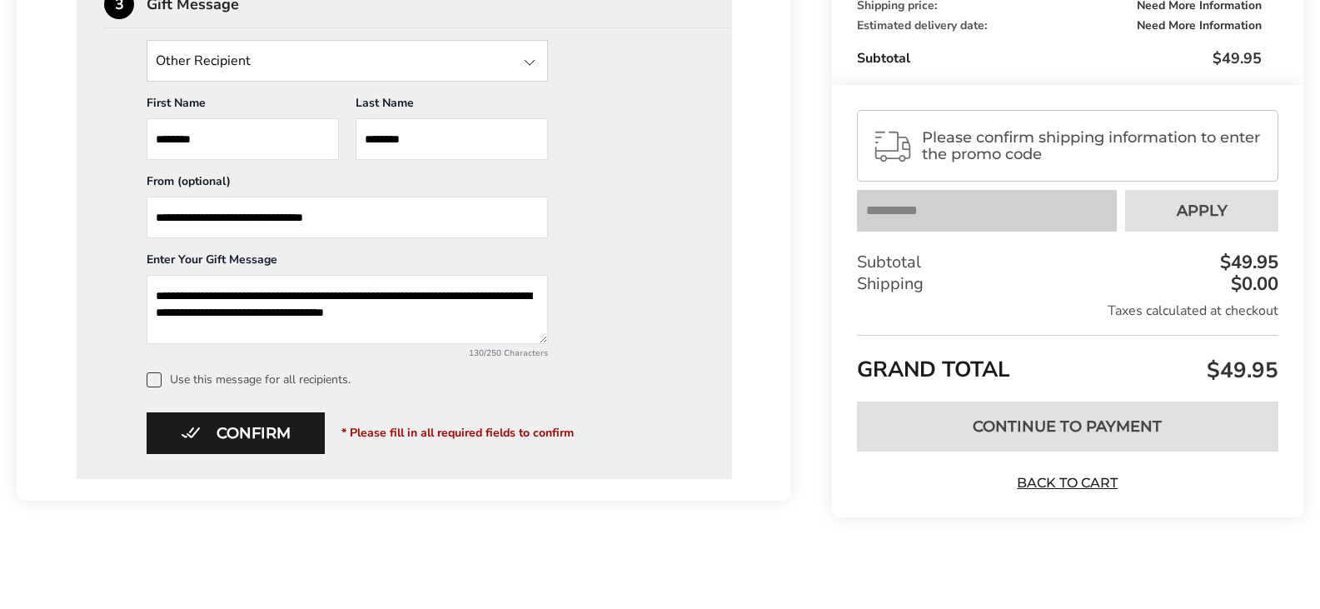
click at [155, 379] on span at bounding box center [154, 379] width 15 height 15
click at [260, 432] on button "Confirm" at bounding box center [236, 433] width 178 height 42
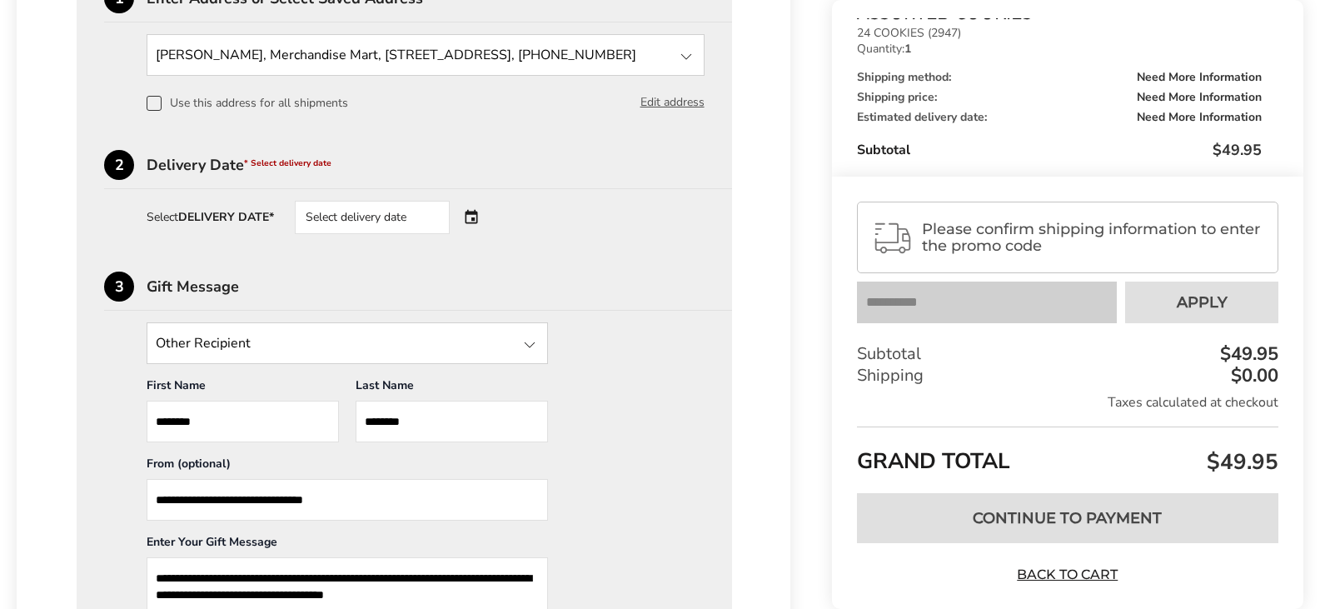
scroll to position [467, 0]
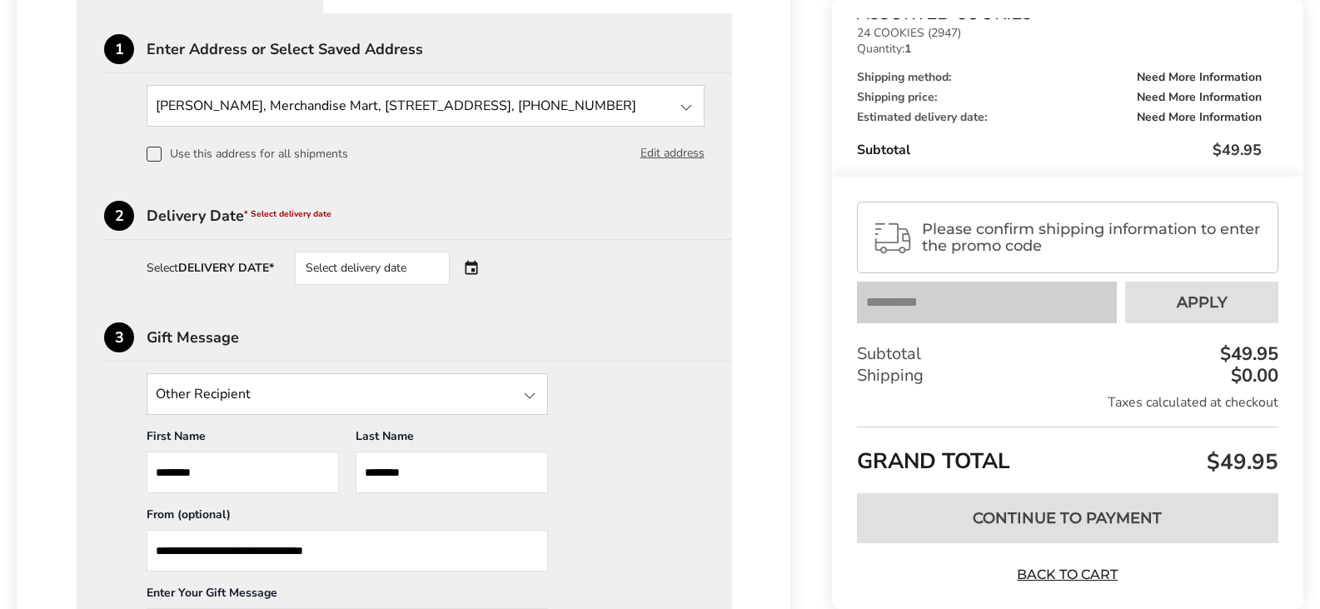
click at [481, 275] on div "Select delivery date" at bounding box center [395, 267] width 201 height 33
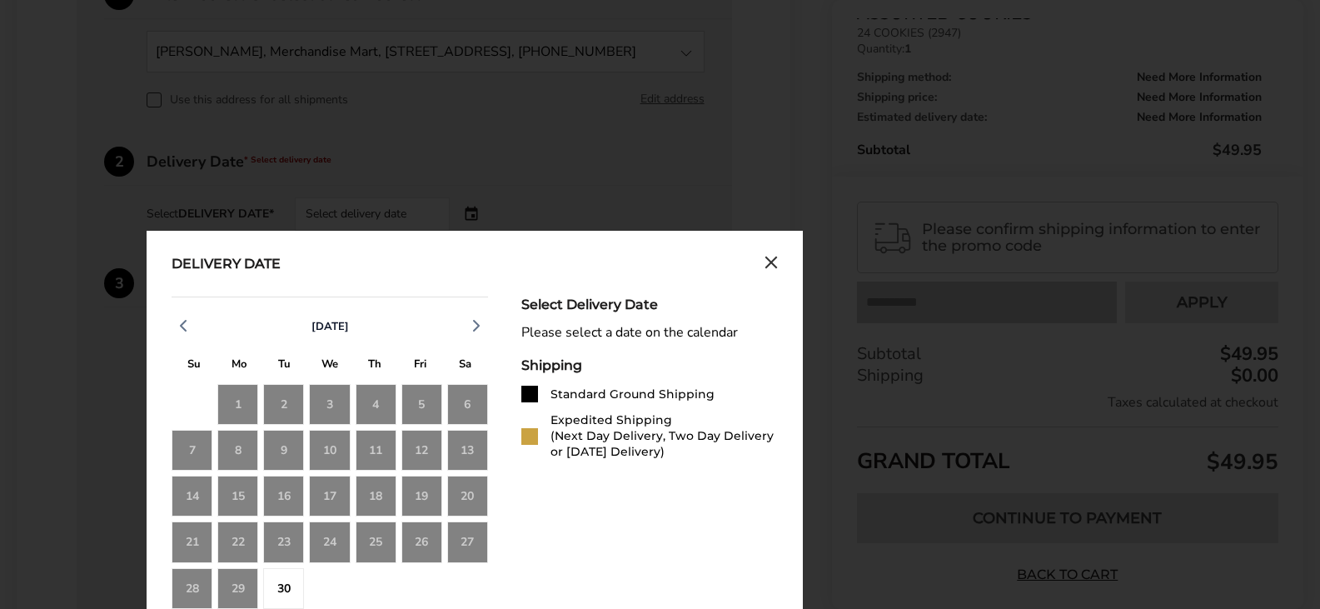
scroll to position [550, 0]
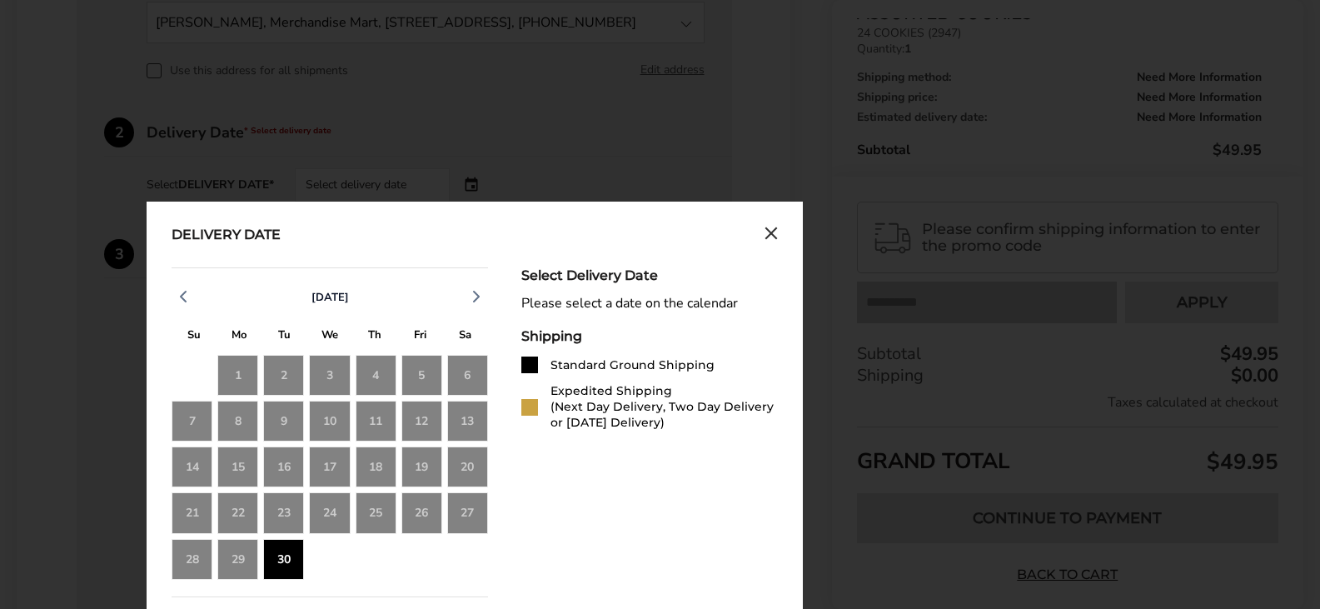
click at [291, 559] on div "30" at bounding box center [283, 559] width 41 height 41
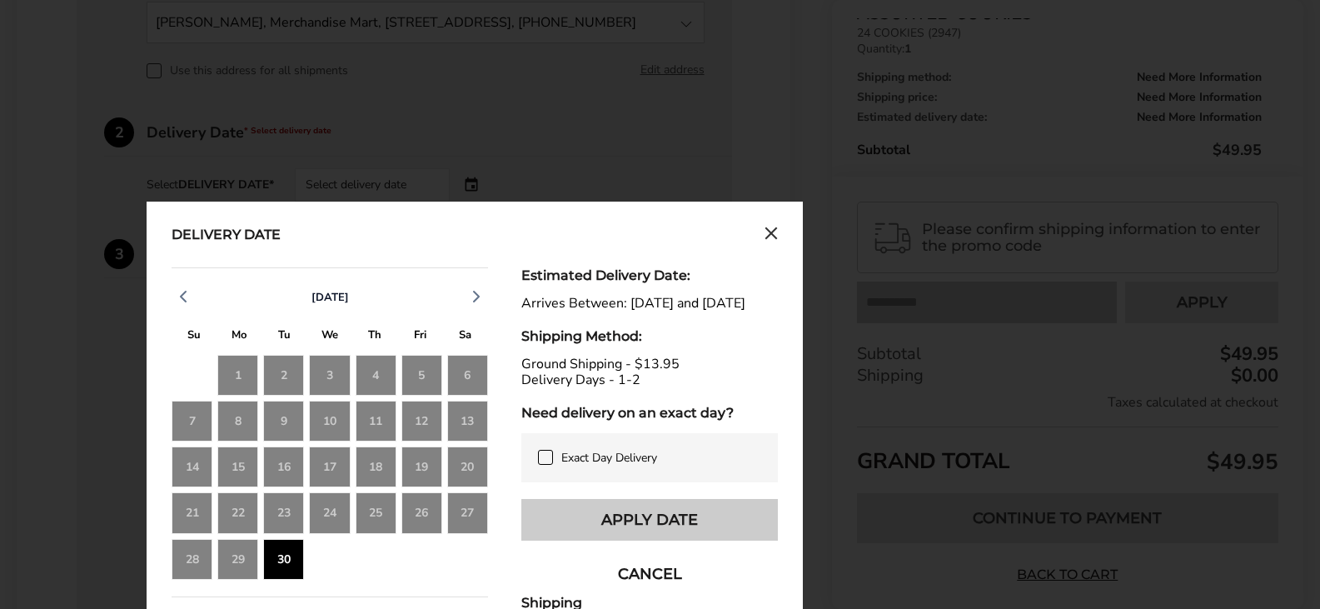
click at [646, 531] on button "Apply Date" at bounding box center [649, 520] width 256 height 42
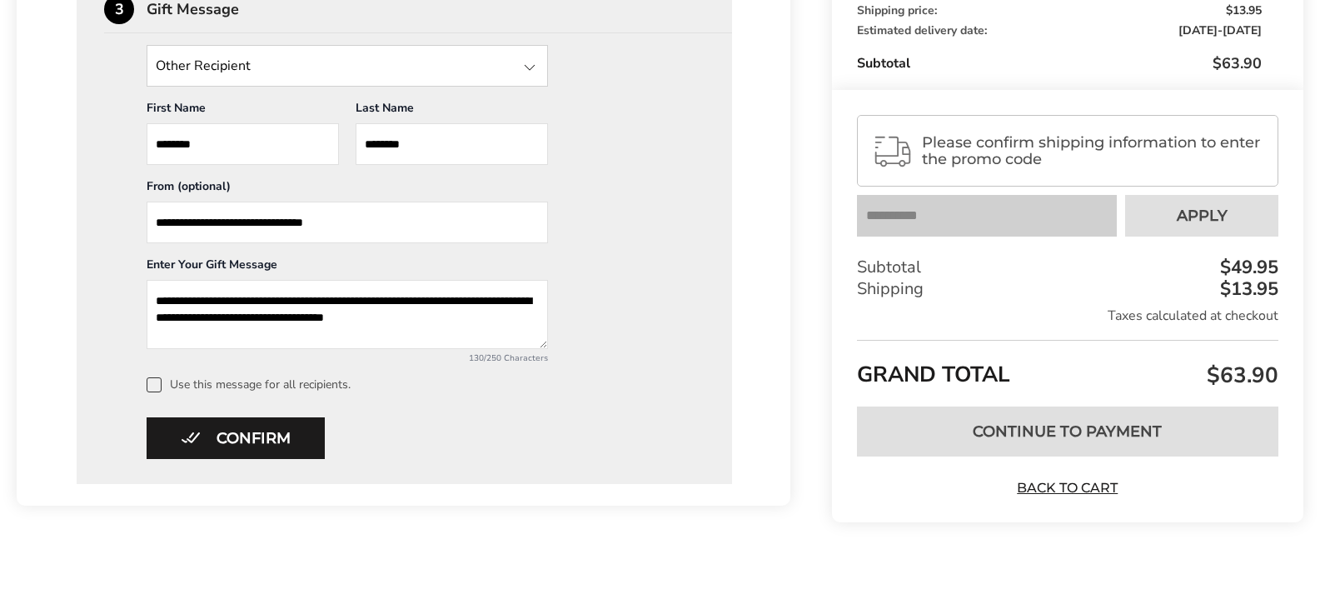
scroll to position [800, 0]
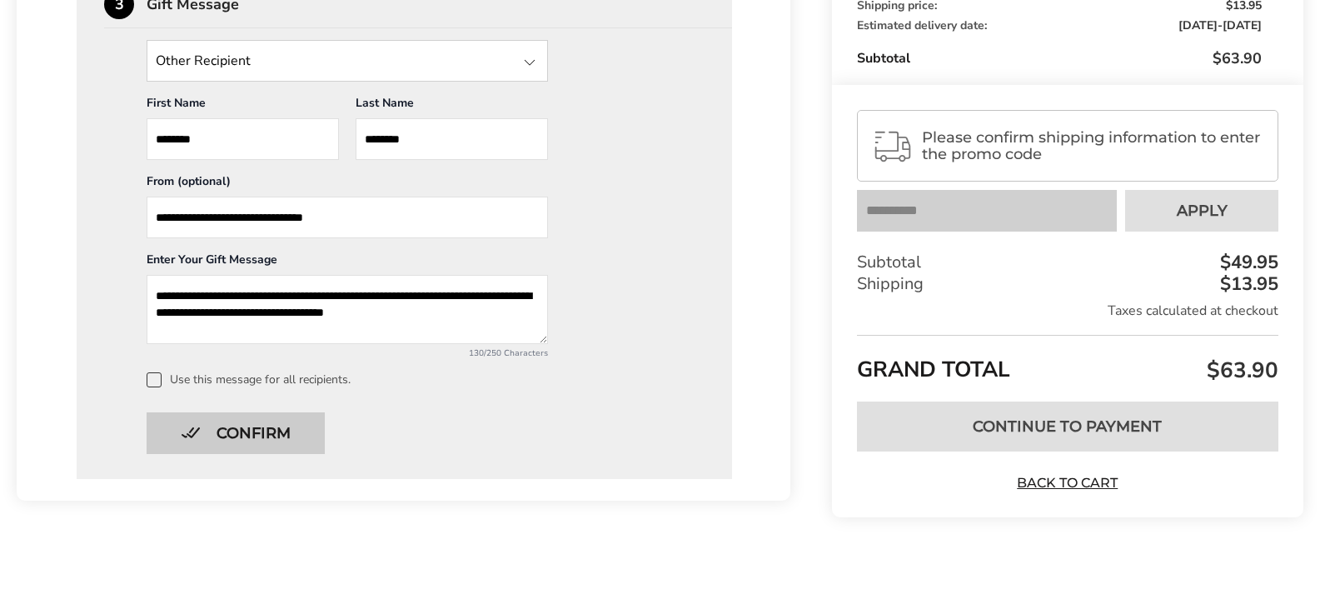
click at [251, 440] on button "Confirm" at bounding box center [236, 433] width 178 height 42
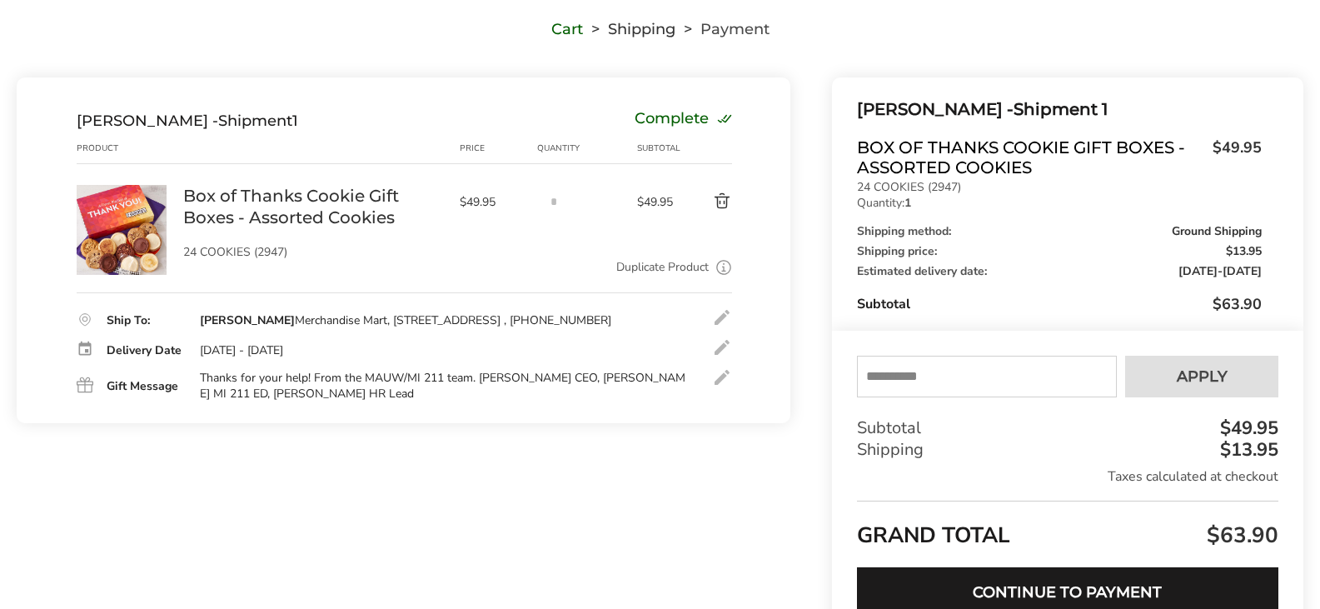
scroll to position [167, 0]
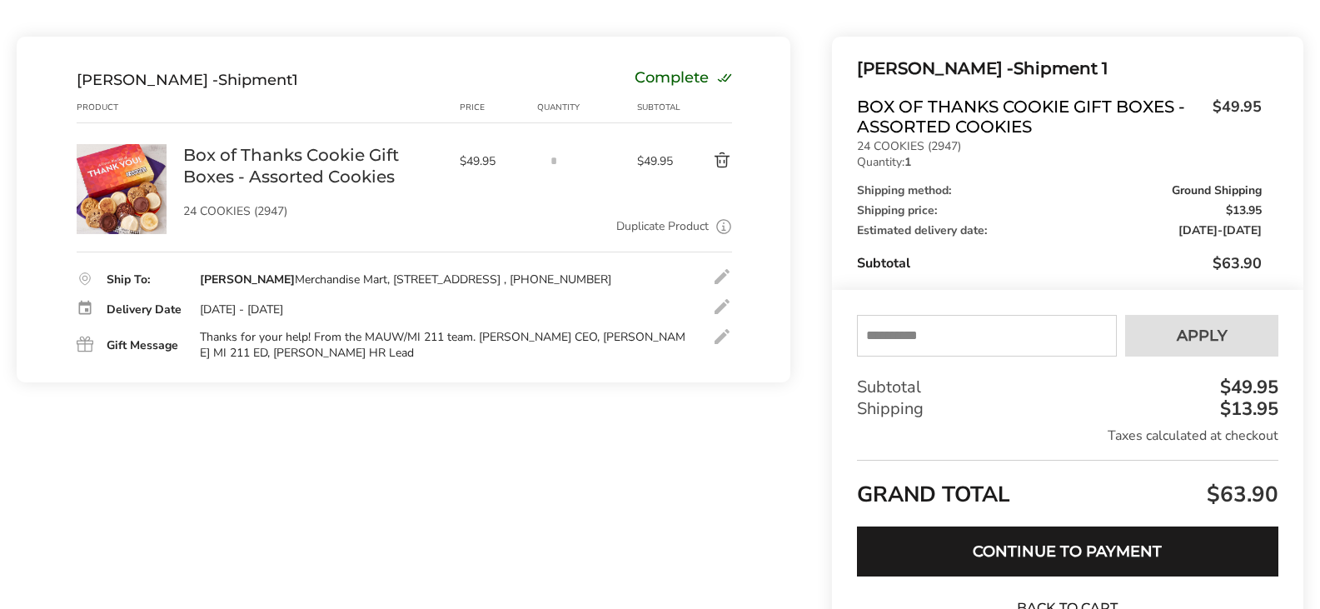
click at [718, 345] on div at bounding box center [722, 336] width 20 height 20
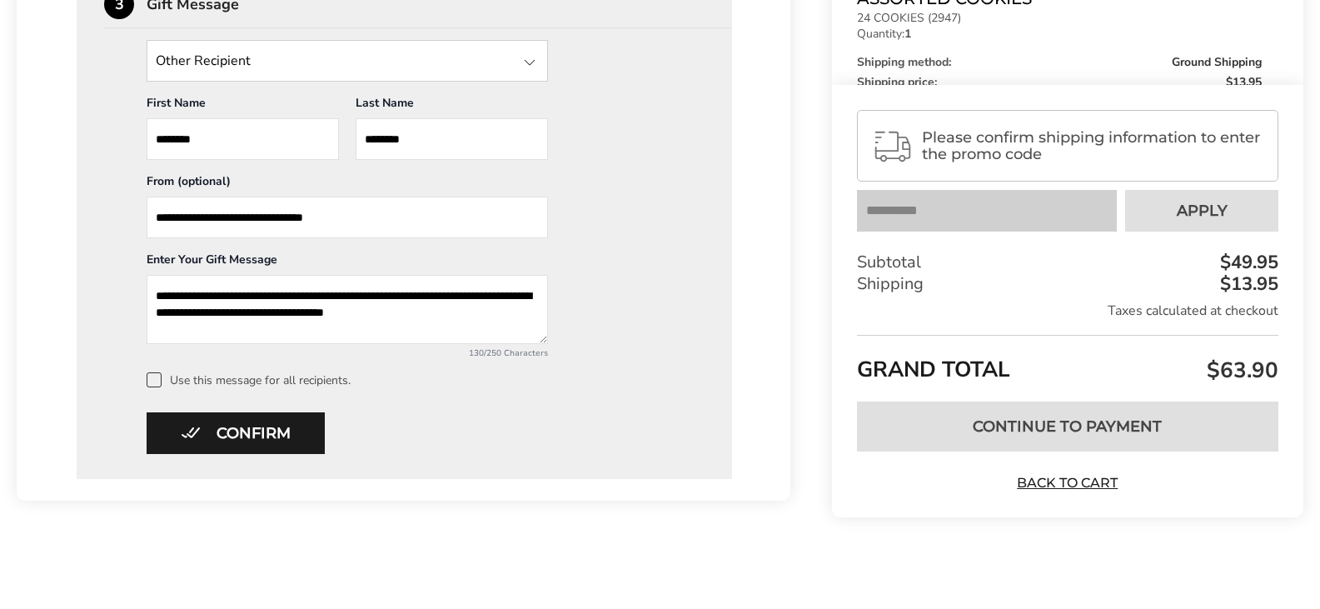
scroll to position [0, 0]
drag, startPoint x: 190, startPoint y: 325, endPoint x: 153, endPoint y: 288, distance: 51.8
click at [153, 288] on textarea "**********" at bounding box center [347, 309] width 401 height 69
click at [375, 334] on textarea "**********" at bounding box center [347, 309] width 401 height 69
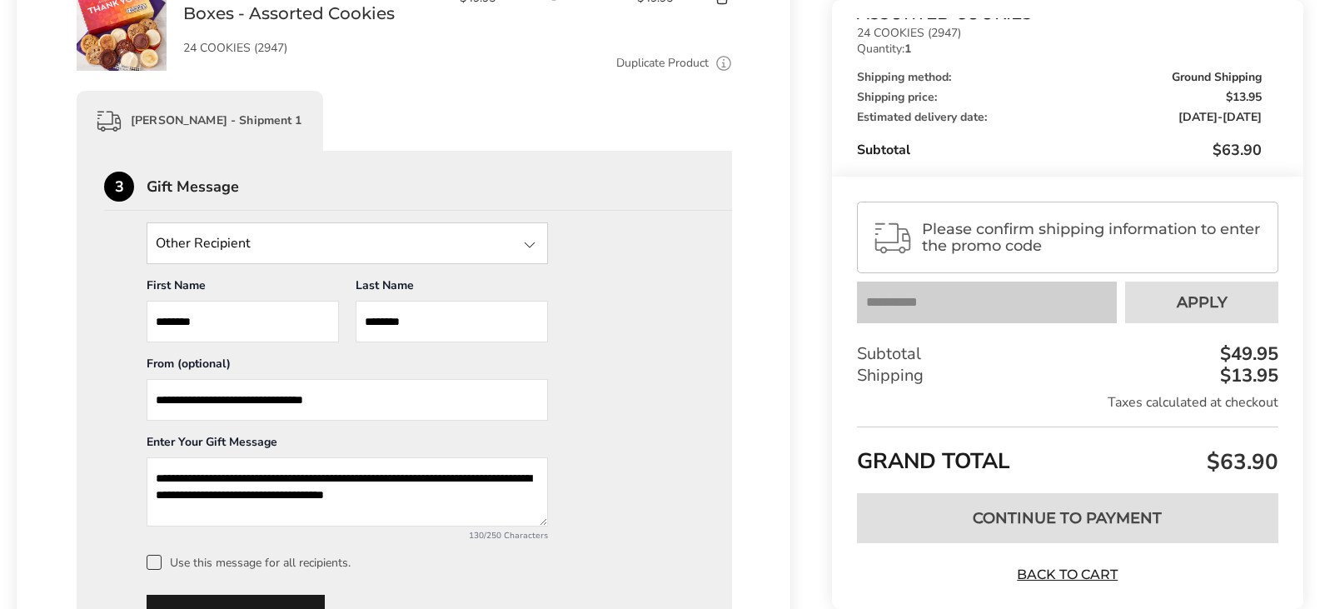
scroll to position [512, 0]
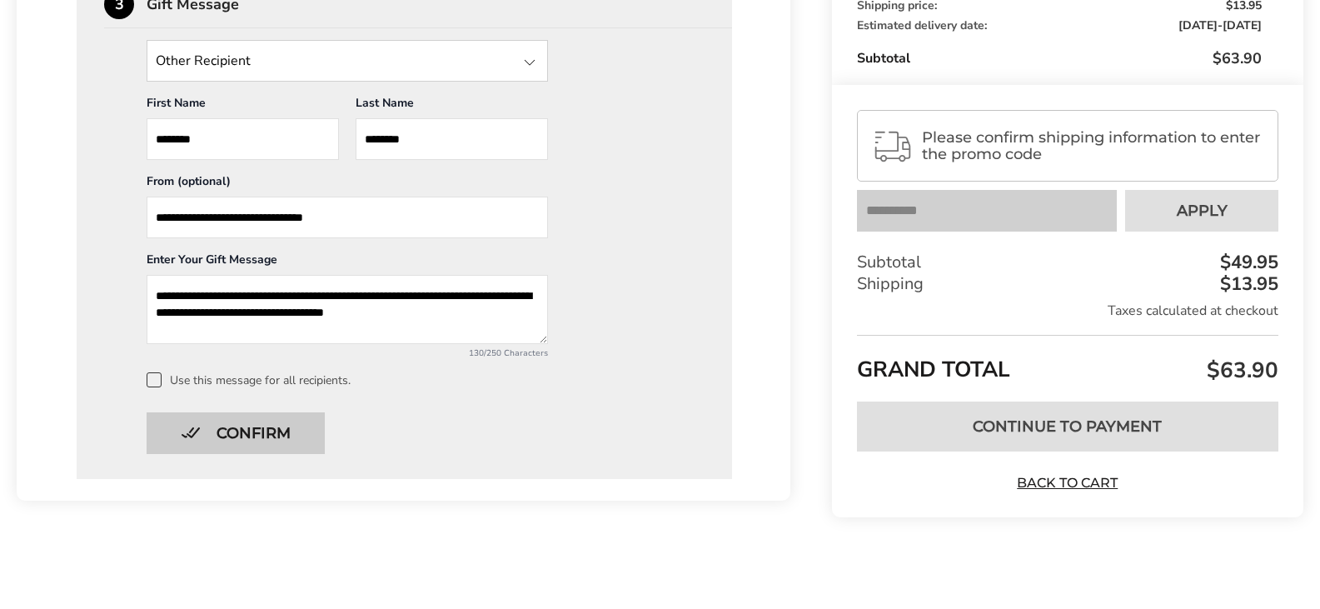
click at [242, 446] on button "Confirm" at bounding box center [236, 433] width 178 height 42
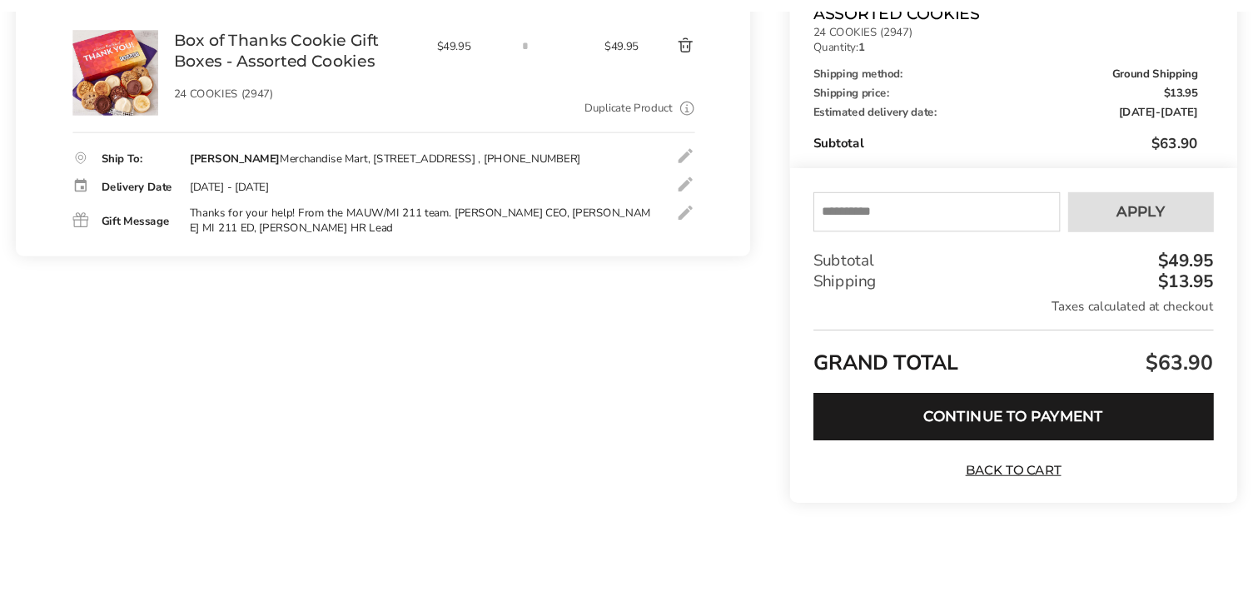
scroll to position [291, 0]
